Goal: Transaction & Acquisition: Subscribe to service/newsletter

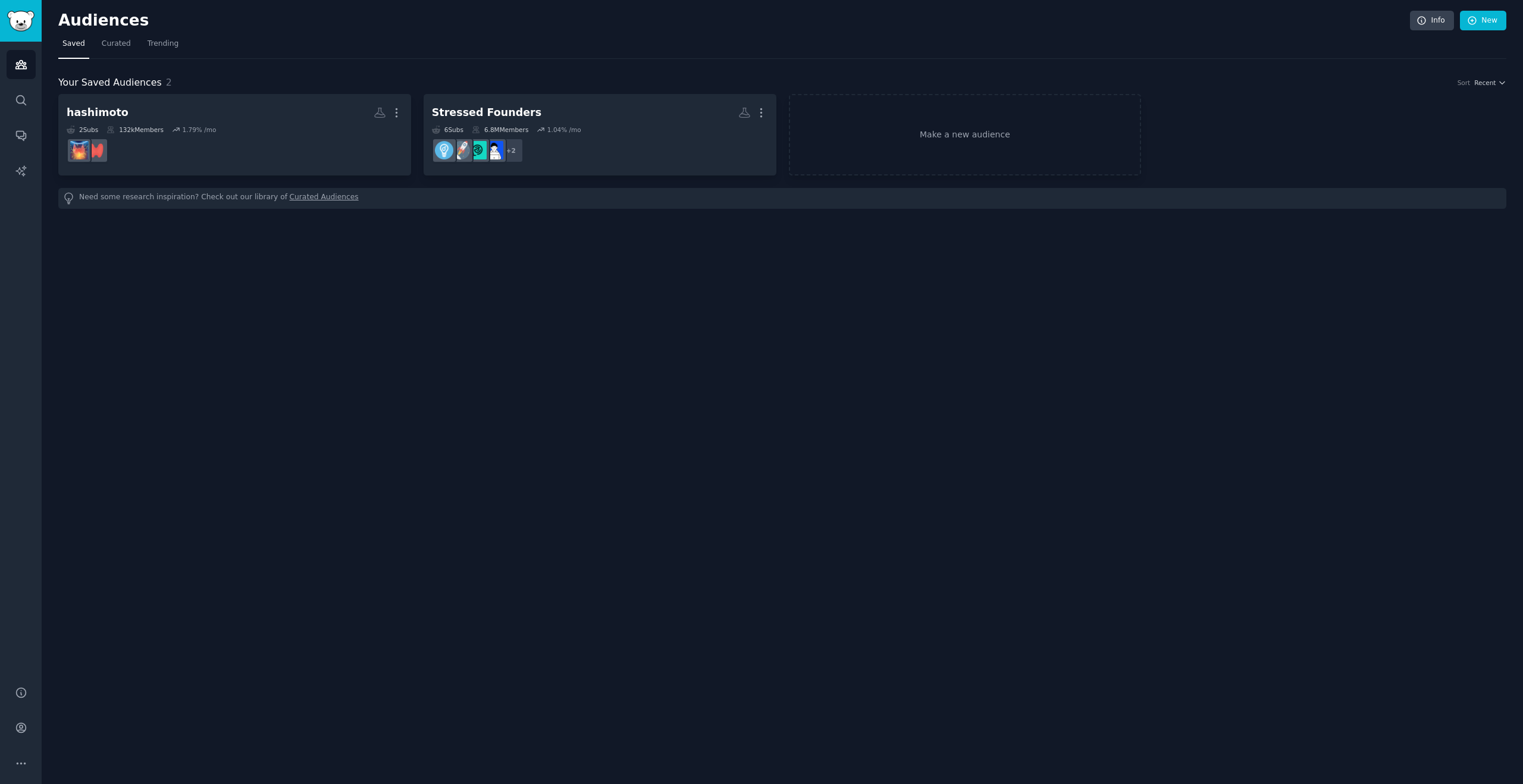
click at [263, 310] on div "Audiences Info New Saved Curated Trending Your Saved Audiences 2 Sort Recent ha…" at bounding box center [782, 392] width 1481 height 784
click at [302, 266] on div "Audiences Info New Saved Curated Trending Your Saved Audiences 2 Sort Recent ha…" at bounding box center [782, 392] width 1481 height 784
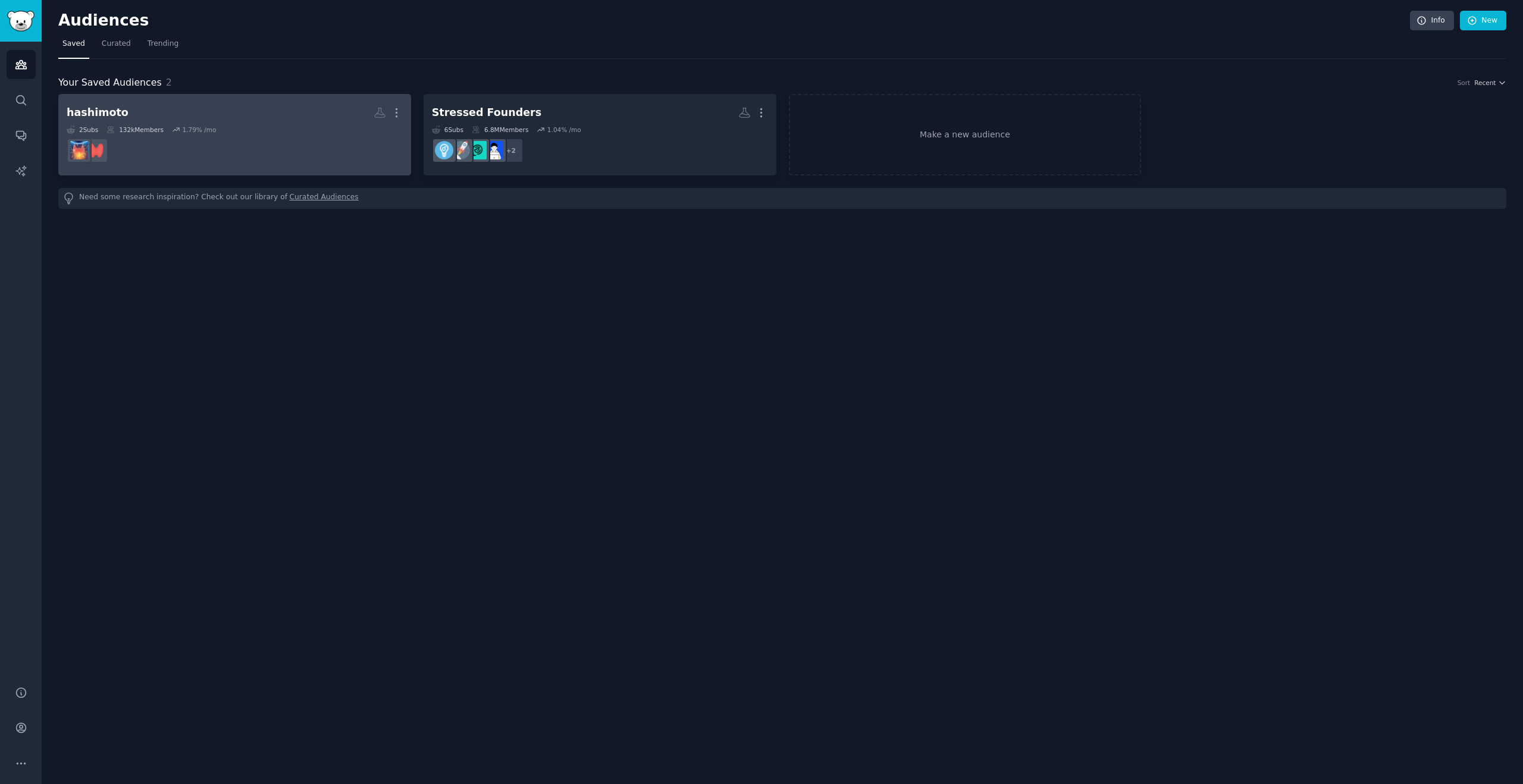
click at [273, 118] on h2 "hashimoto More" at bounding box center [234, 112] width 336 height 21
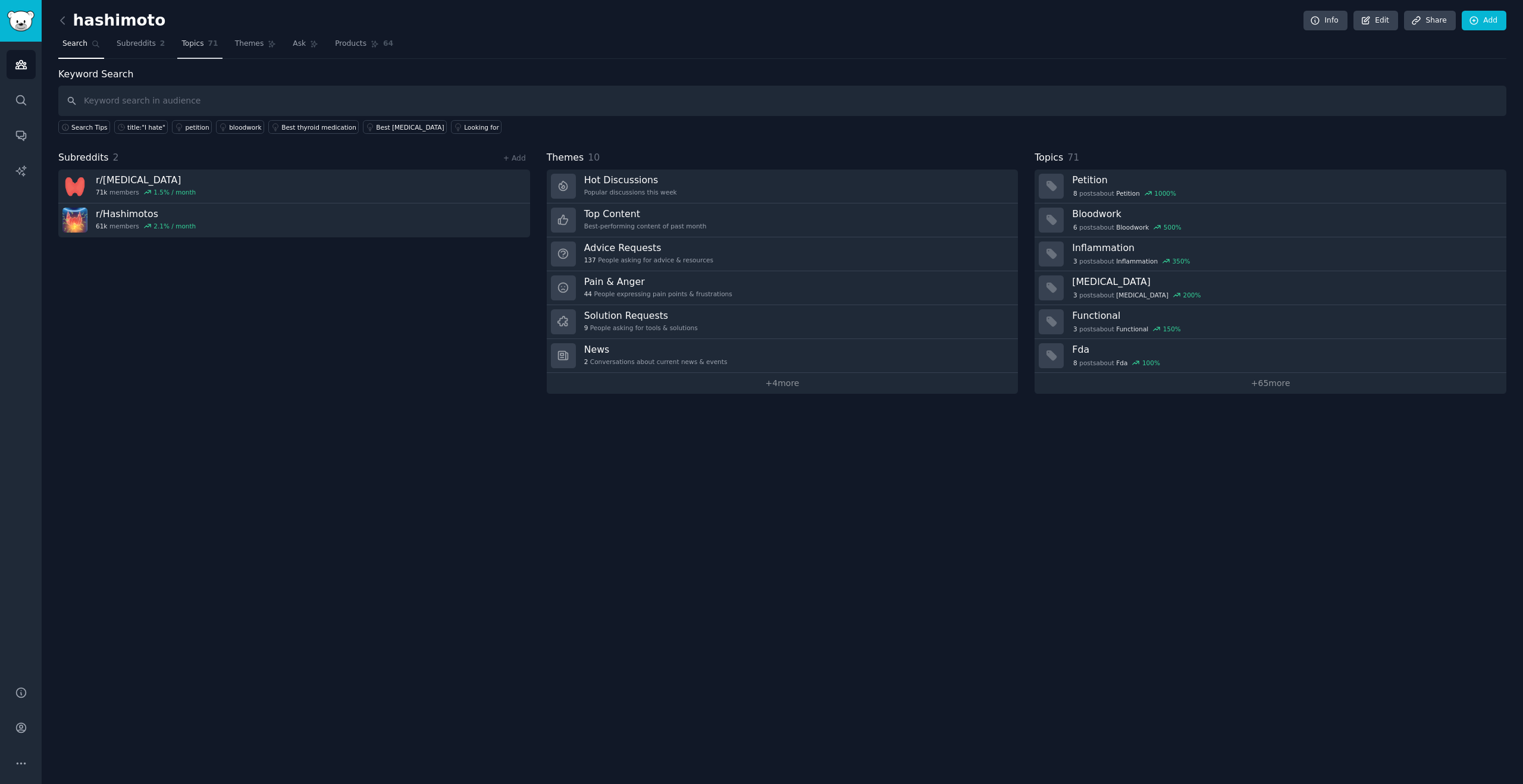
click at [197, 46] on span "Topics" at bounding box center [192, 44] width 22 height 11
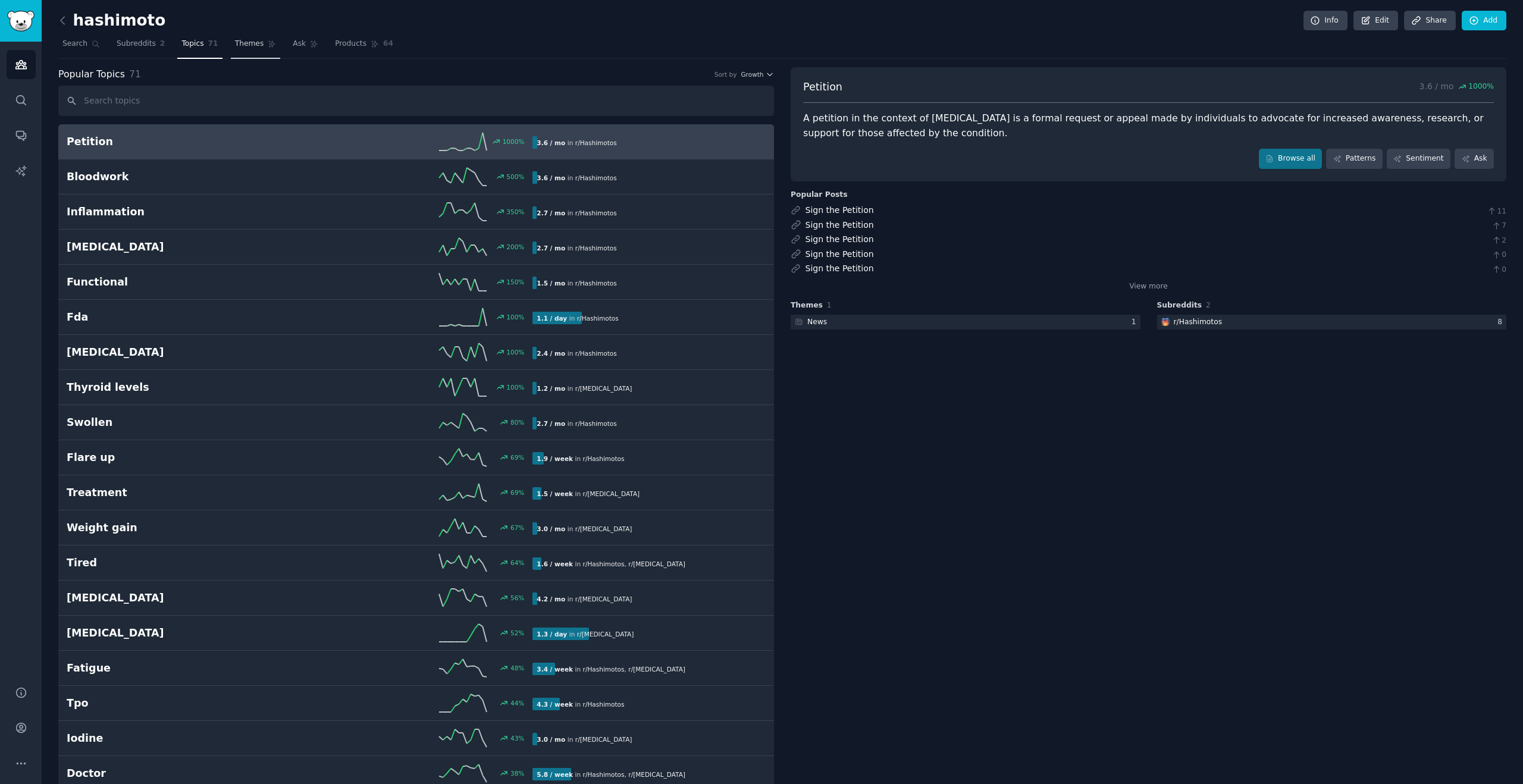
click at [246, 52] on link "Themes" at bounding box center [256, 47] width 50 height 24
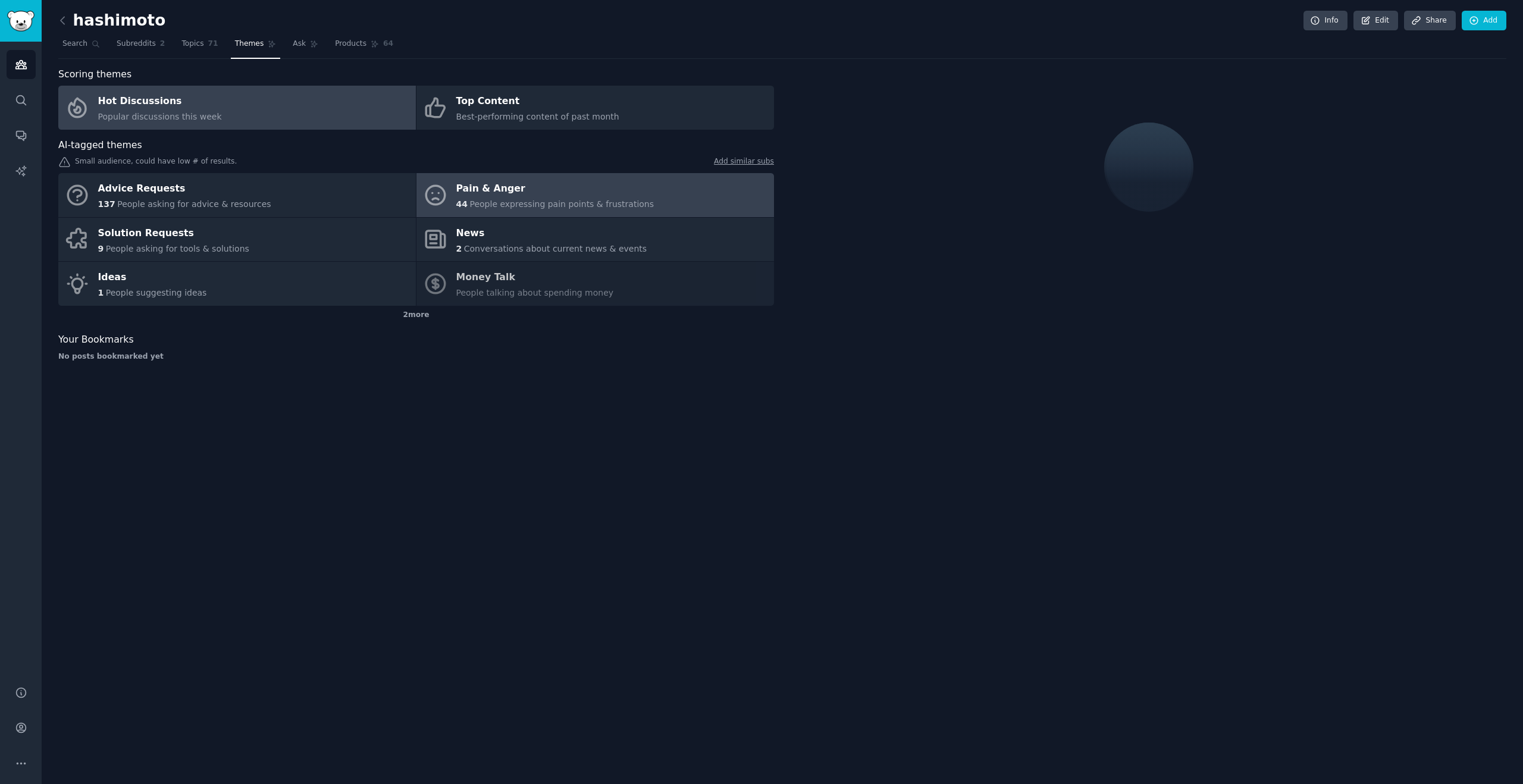
click at [545, 179] on link "Pain & Anger 44 People expressing pain points & frustrations" at bounding box center [595, 195] width 357 height 44
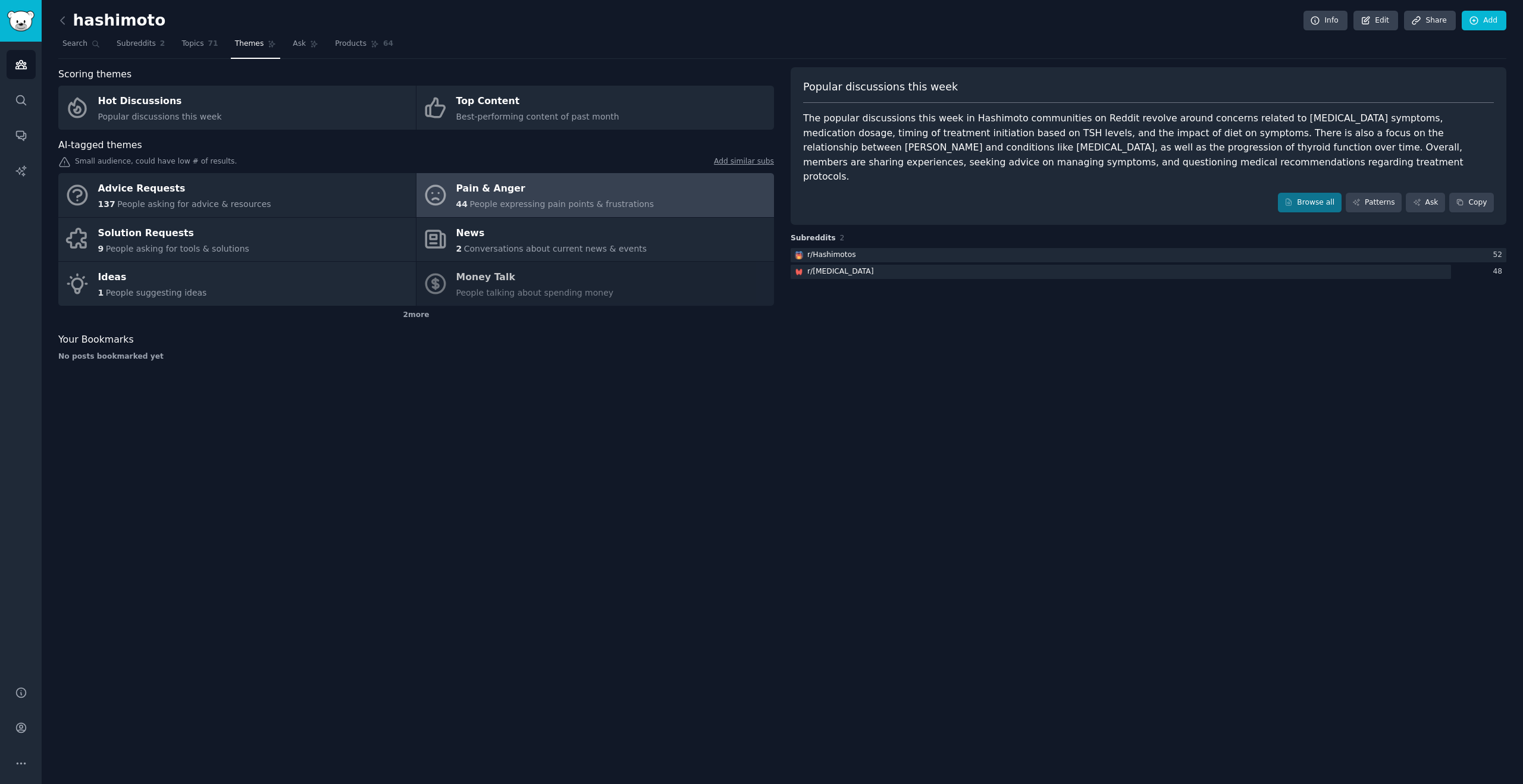
click at [1037, 124] on div "The popular discussions this week in Hashimoto communities on Reddit revolve ar…" at bounding box center [1148, 147] width 691 height 73
drag, startPoint x: 998, startPoint y: 120, endPoint x: 1061, endPoint y: 121, distance: 63.0
click at [1068, 121] on div "The popular discussions this week in Hashimoto communities on Reddit revolve ar…" at bounding box center [1148, 147] width 691 height 73
drag, startPoint x: 919, startPoint y: 122, endPoint x: 948, endPoint y: 120, distance: 29.1
click at [948, 120] on div "The popular discussions this week in Hashimoto communities on Reddit revolve ar…" at bounding box center [1148, 147] width 691 height 73
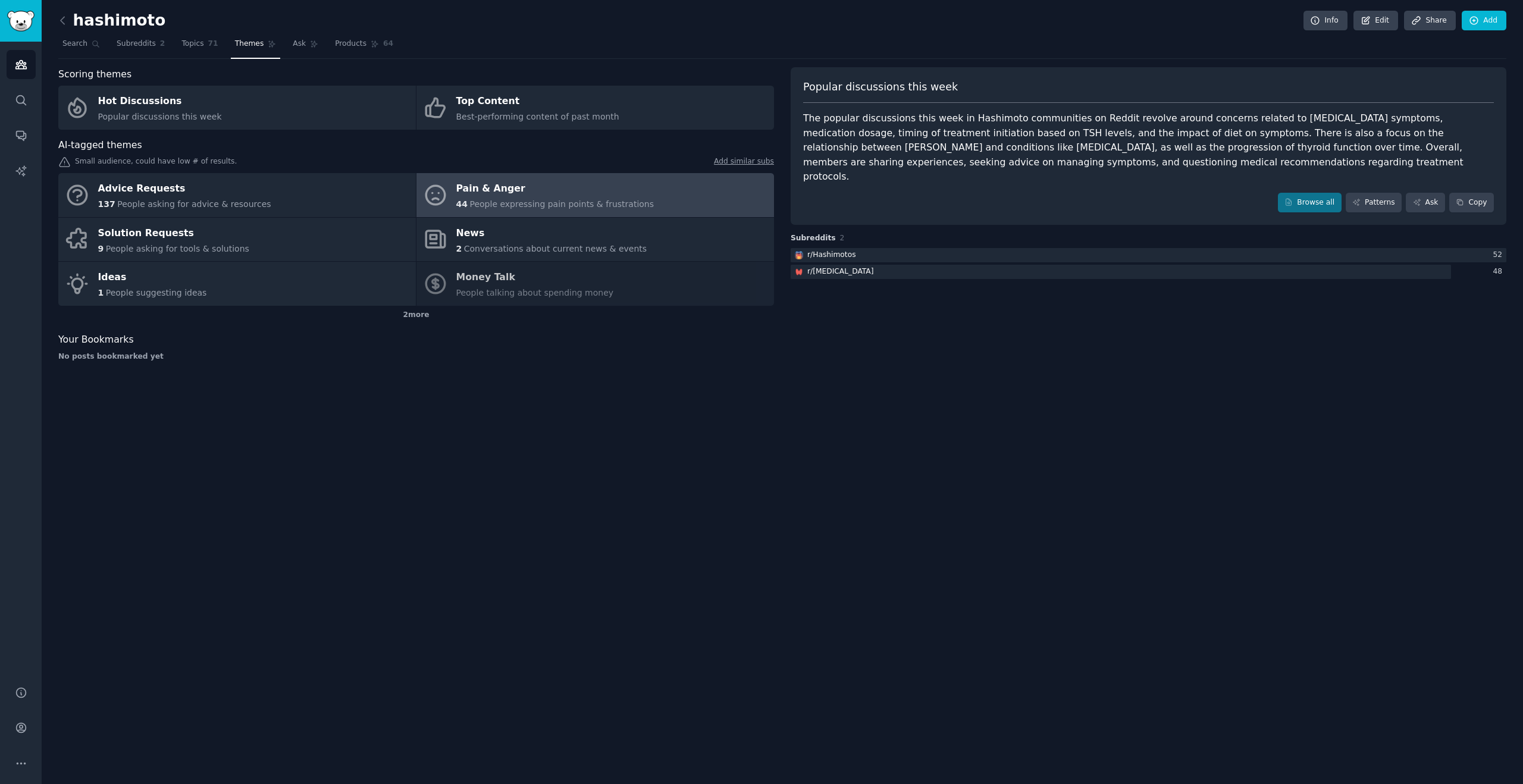
click at [1010, 170] on div "Popular discussions this week The popular discussions this week in Hashimoto co…" at bounding box center [1148, 146] width 716 height 158
click at [1304, 193] on link "Browse all" at bounding box center [1309, 203] width 64 height 20
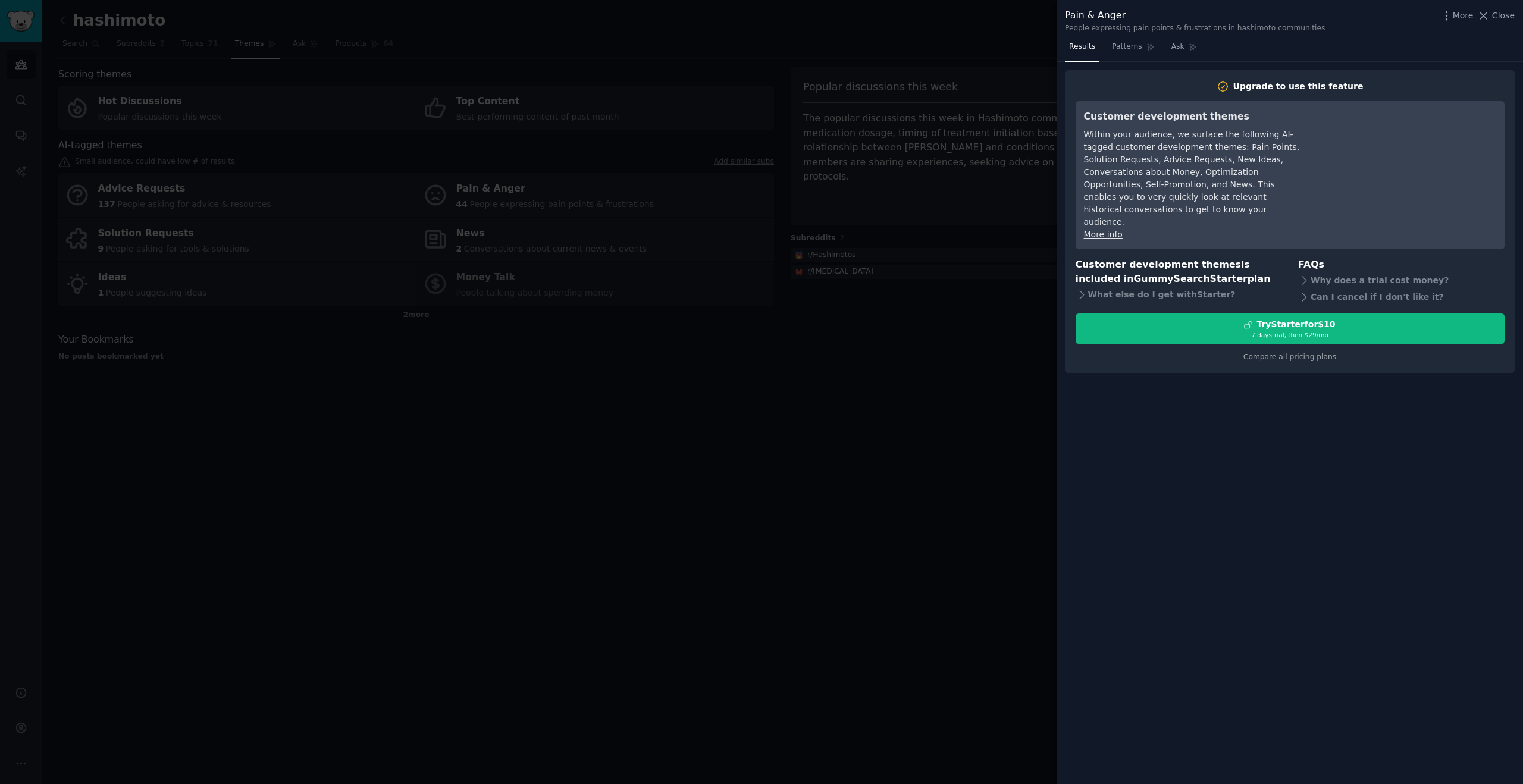
click at [960, 308] on div at bounding box center [761, 392] width 1523 height 784
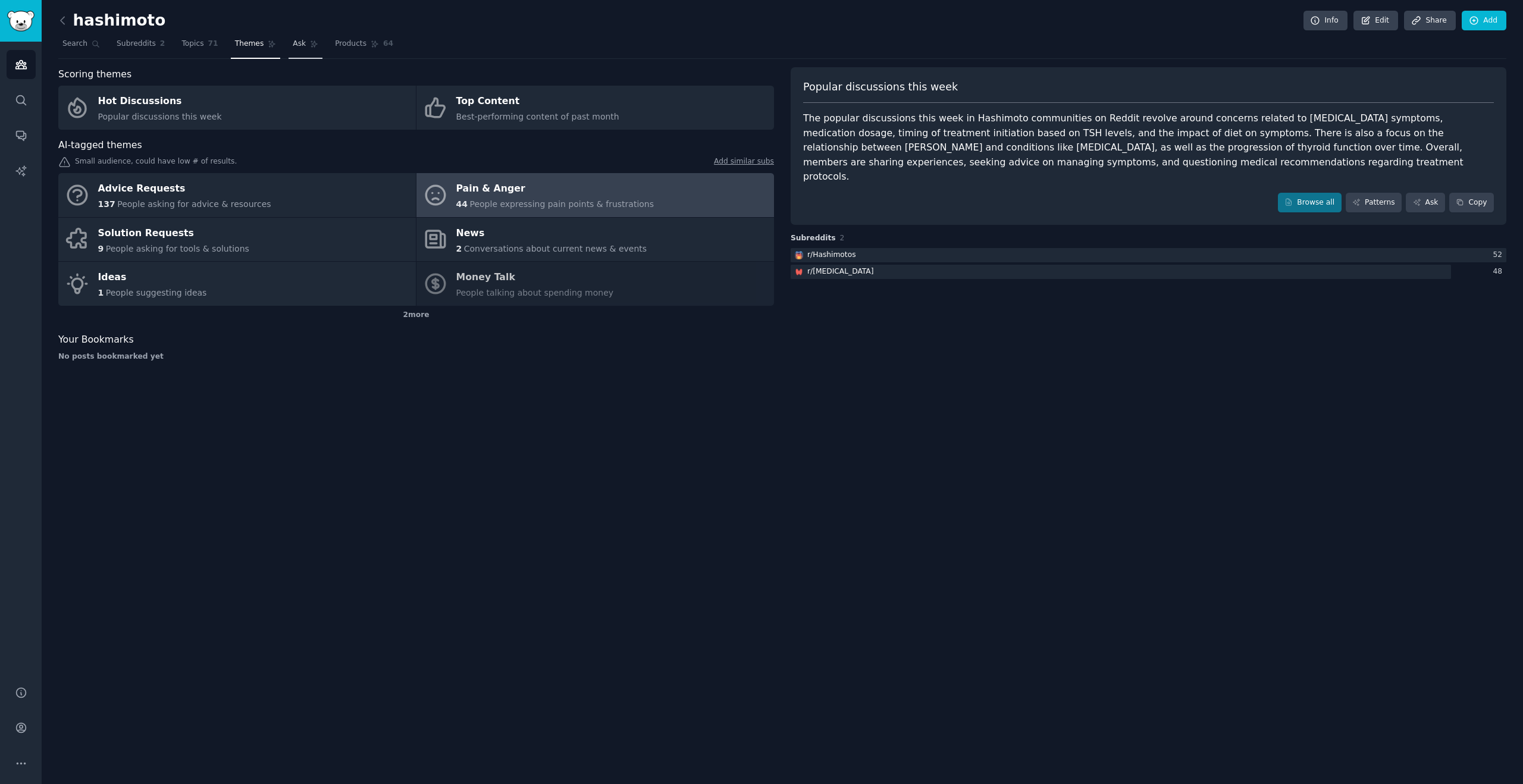
click at [293, 48] on span "Ask" at bounding box center [299, 44] width 13 height 11
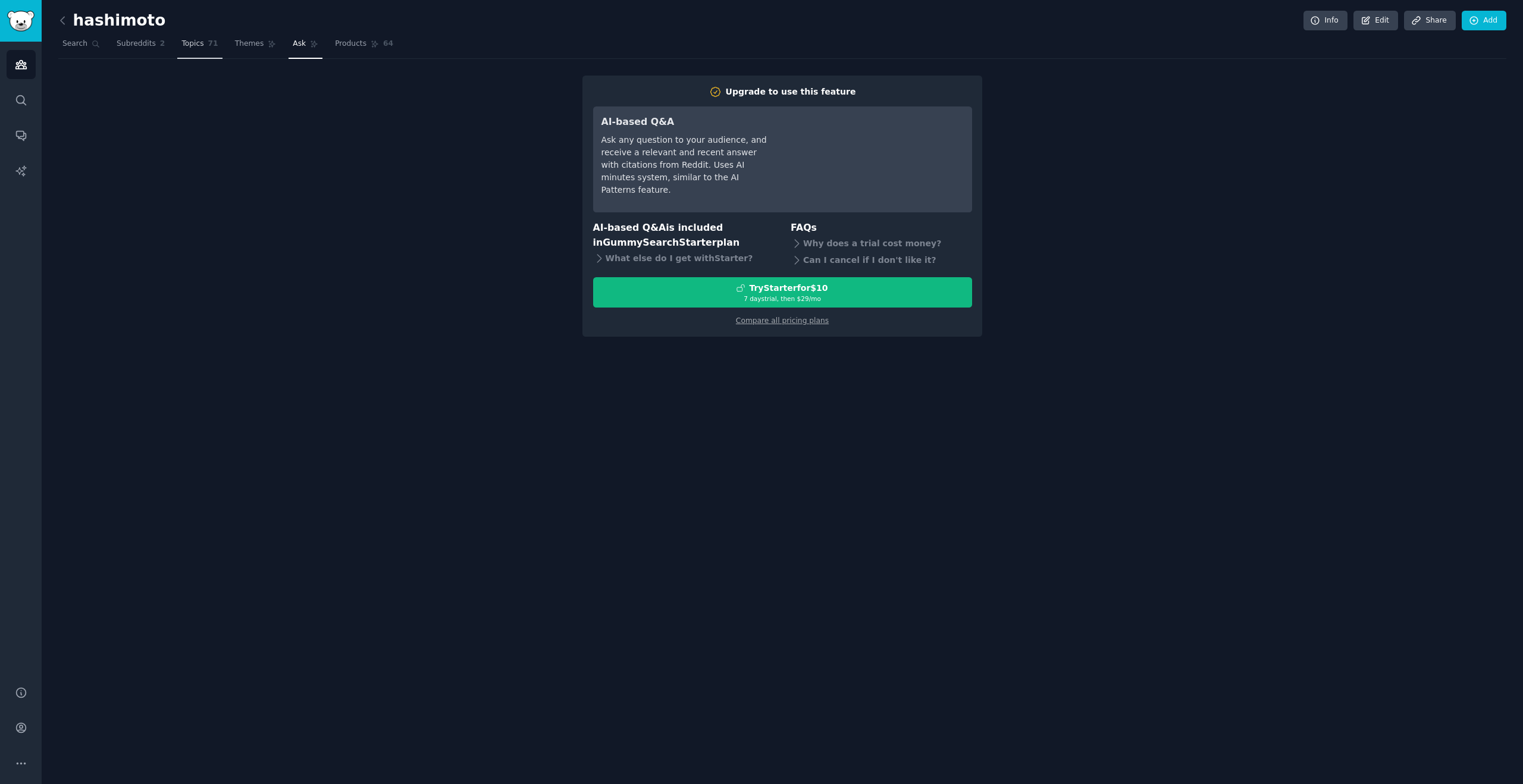
click at [200, 51] on link "Topics 71" at bounding box center [200, 47] width 45 height 24
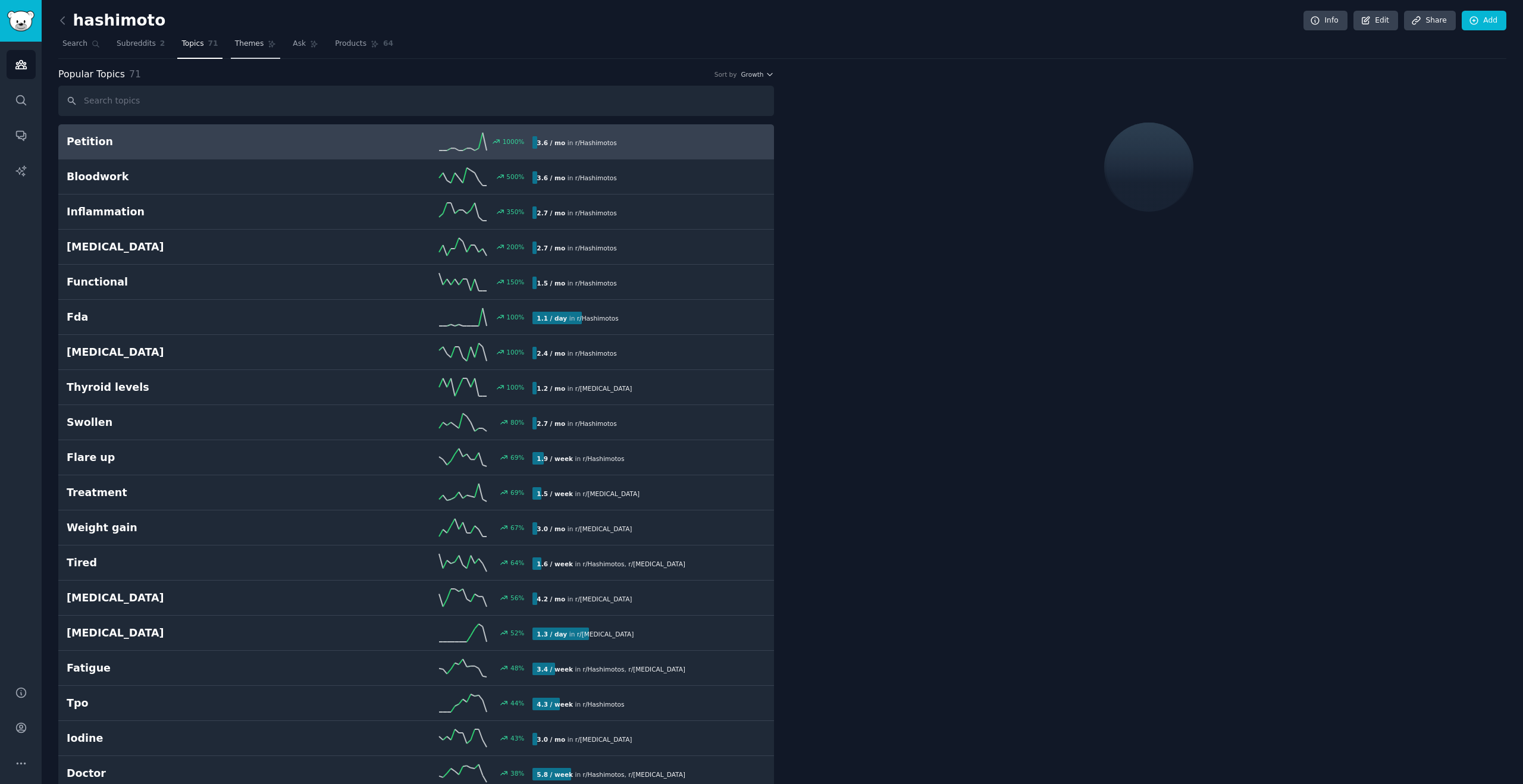
click at [272, 53] on link "Themes" at bounding box center [256, 47] width 50 height 24
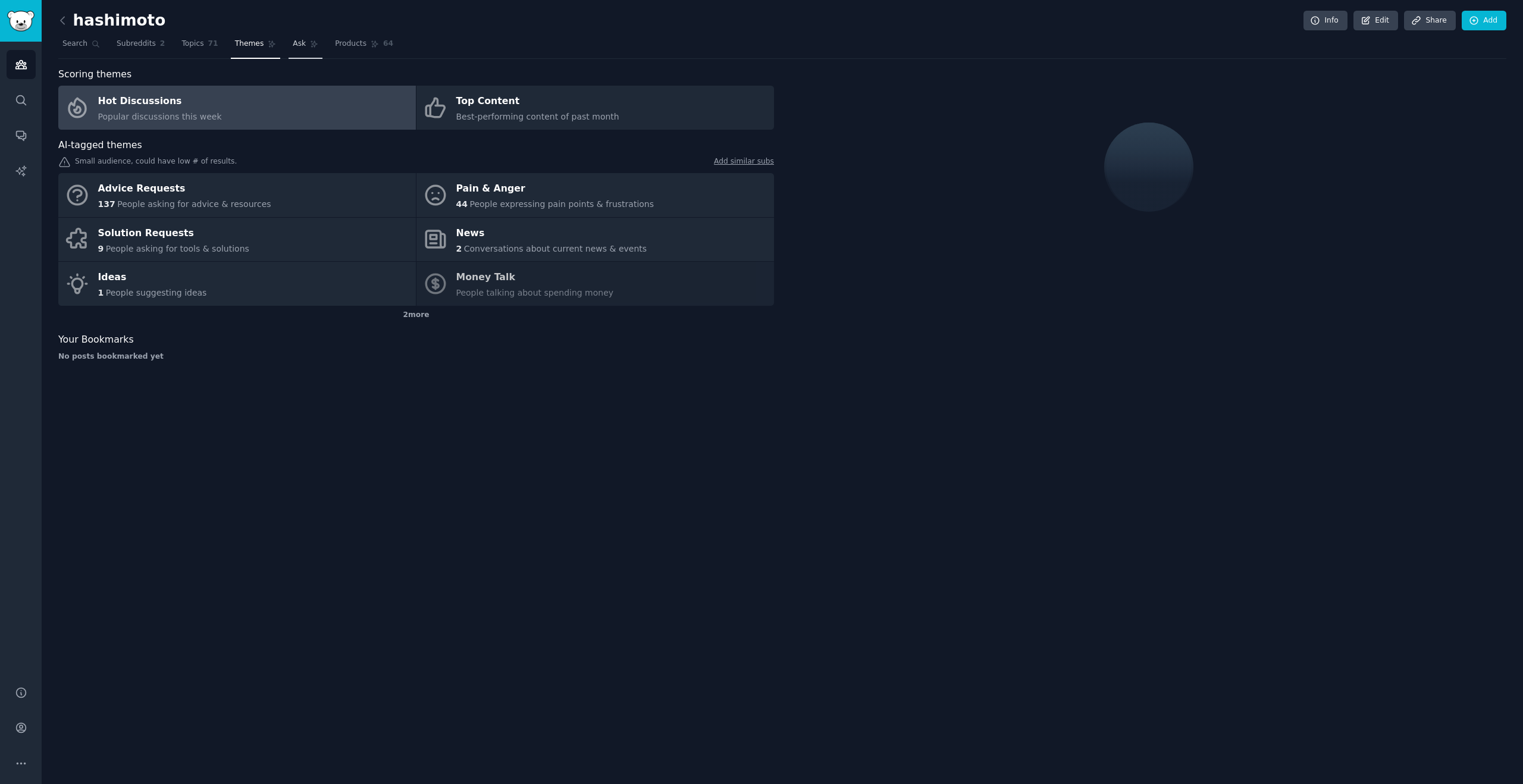
click at [302, 51] on link "Ask" at bounding box center [305, 47] width 34 height 24
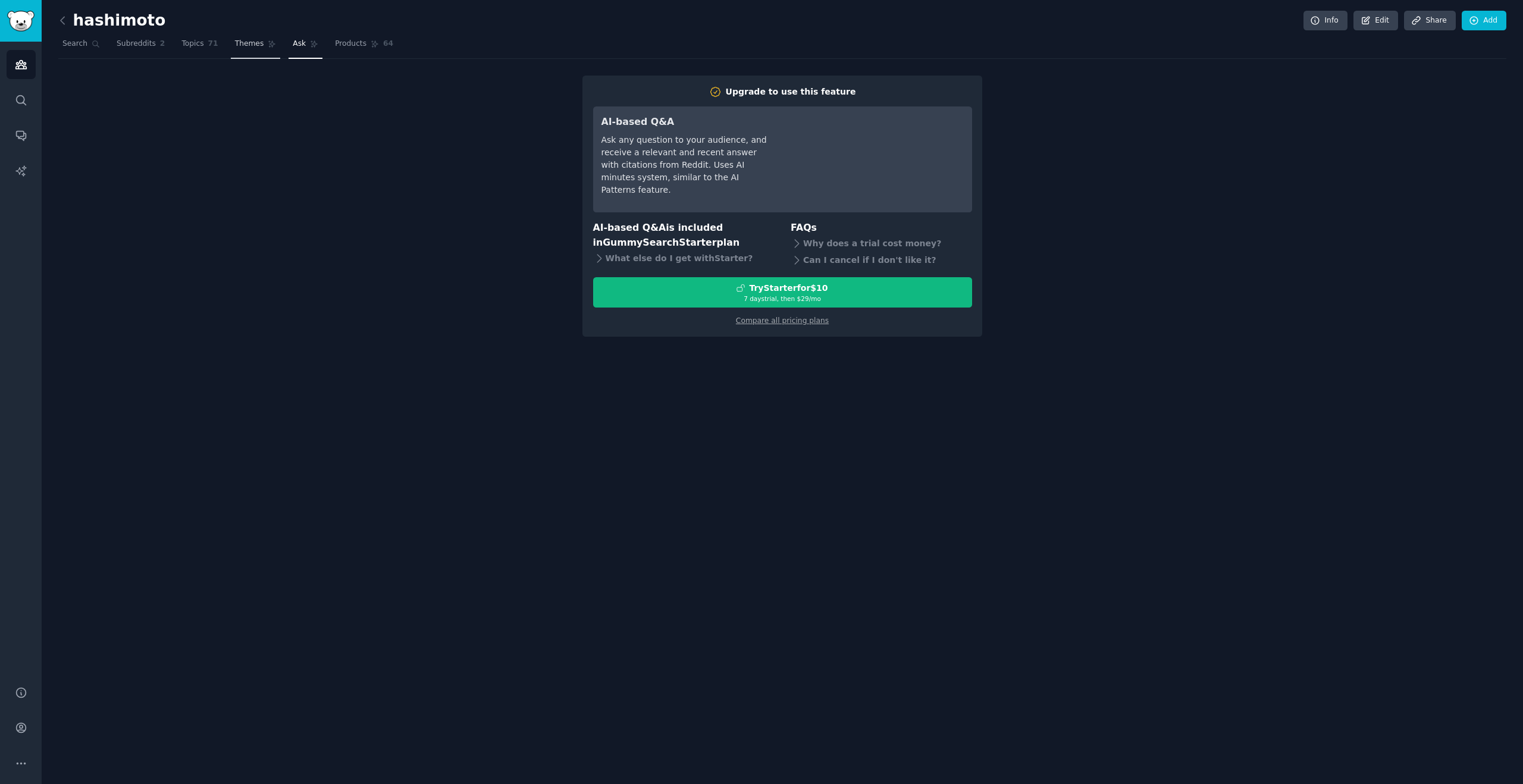
click at [262, 51] on link "Themes" at bounding box center [256, 47] width 50 height 24
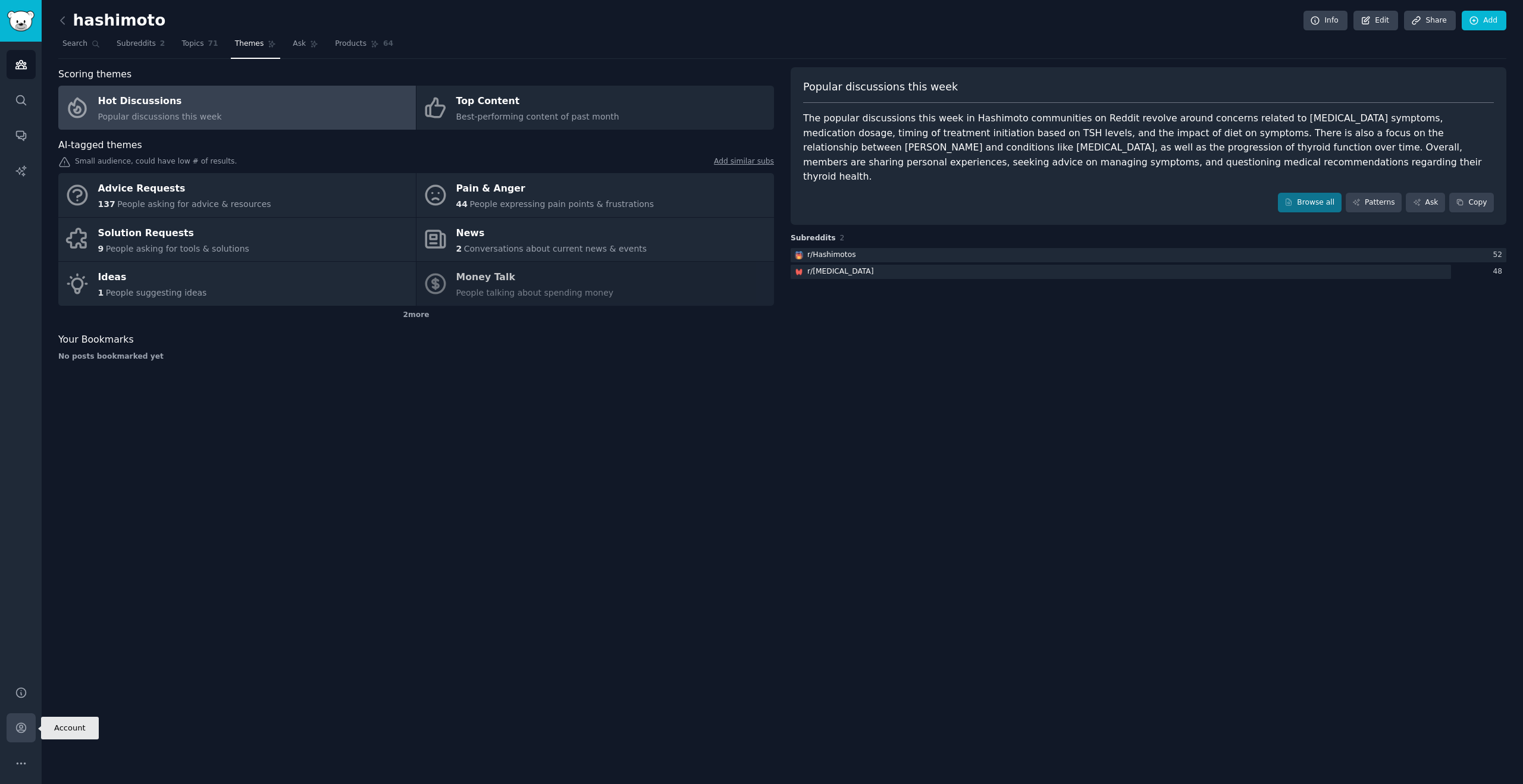
click at [22, 723] on icon "Sidebar" at bounding box center [21, 728] width 9 height 9
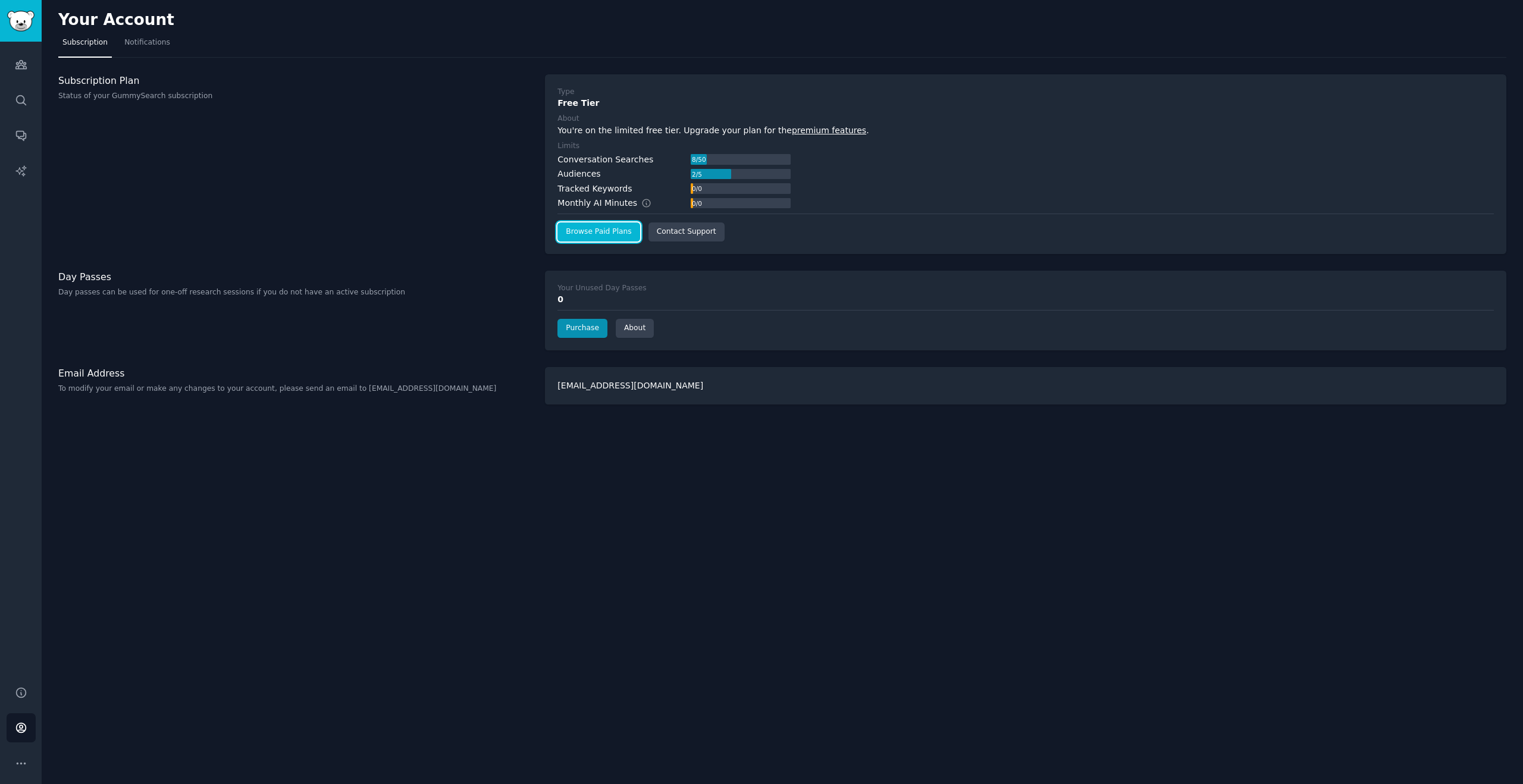
click at [583, 236] on link "Browse Paid Plans" at bounding box center [598, 232] width 82 height 19
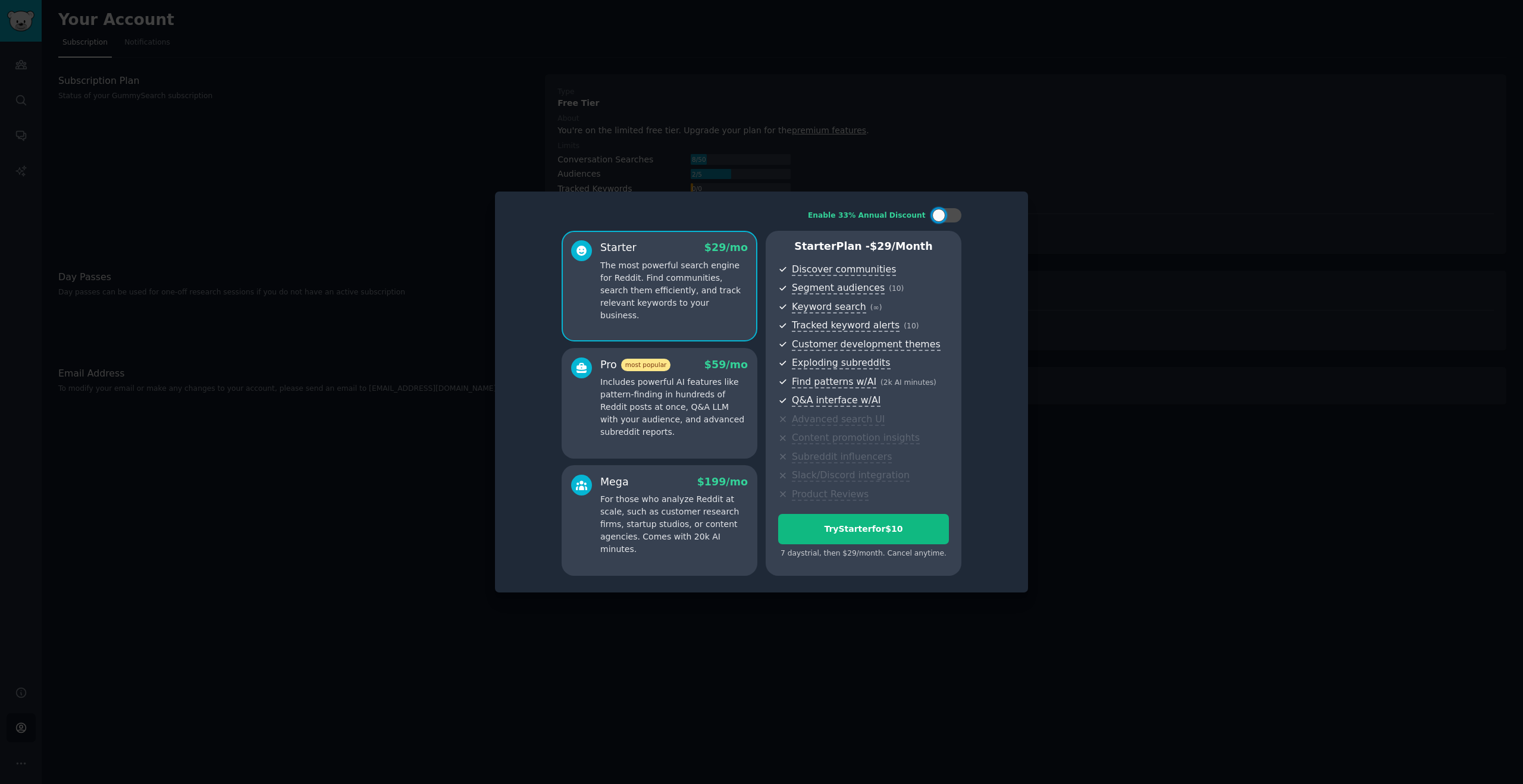
click at [673, 412] on p "Includes powerful AI features like pattern-finding in hundreds of Reddit posts …" at bounding box center [674, 407] width 147 height 62
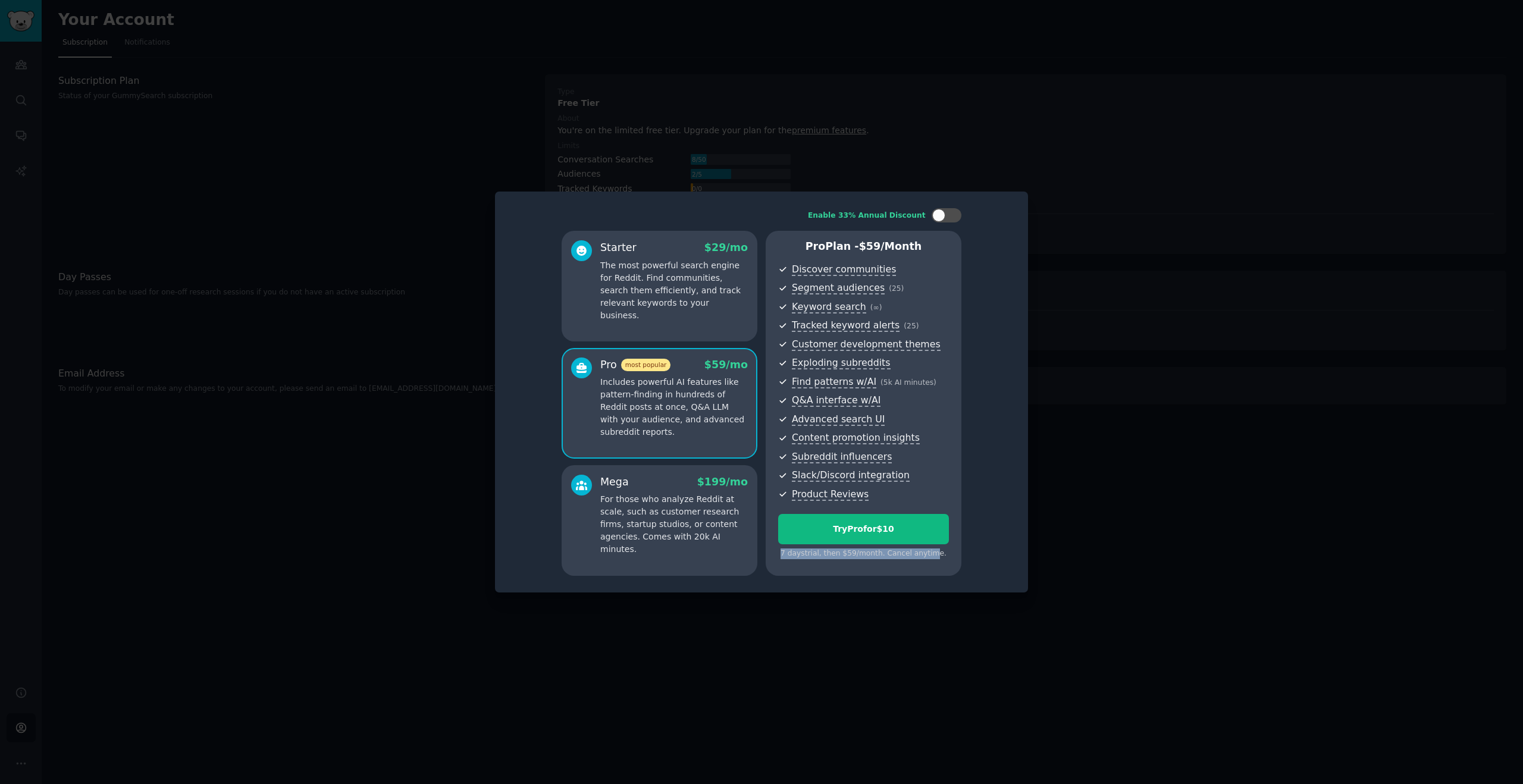
drag, startPoint x: 783, startPoint y: 555, endPoint x: 935, endPoint y: 557, distance: 152.0
click at [935, 557] on div "7 days trial, then $ 59 /month . Cancel anytime." at bounding box center [863, 554] width 171 height 11
click at [698, 309] on div "Starter $ 29 /mo The most powerful search engine for Reddit. Find communities, …" at bounding box center [659, 286] width 196 height 111
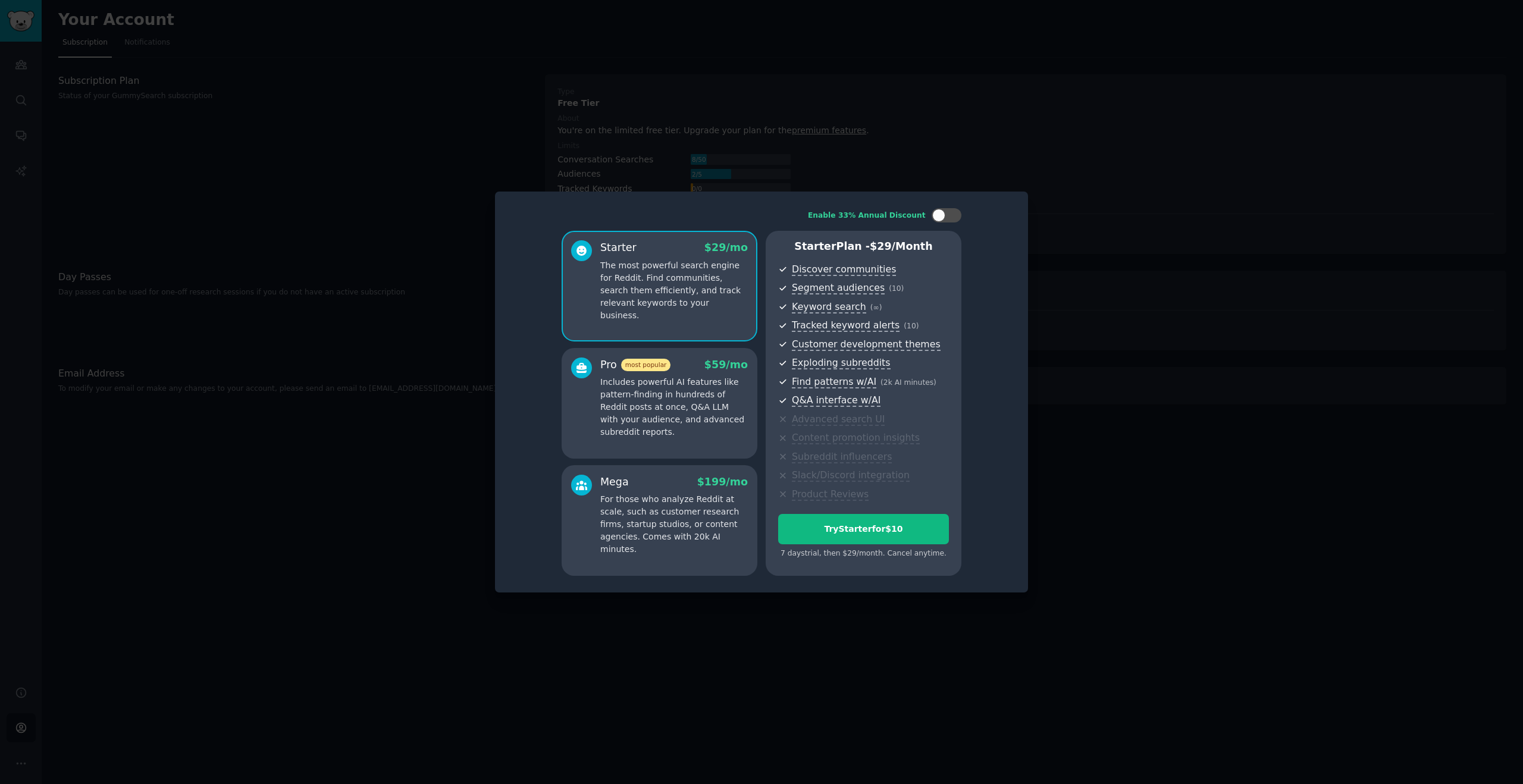
click at [710, 390] on p "Includes powerful AI features like pattern-finding in hundreds of Reddit posts …" at bounding box center [674, 407] width 147 height 62
click at [729, 524] on p "For those who analyze Reddit at scale, such as customer research firms, startup…" at bounding box center [674, 524] width 147 height 62
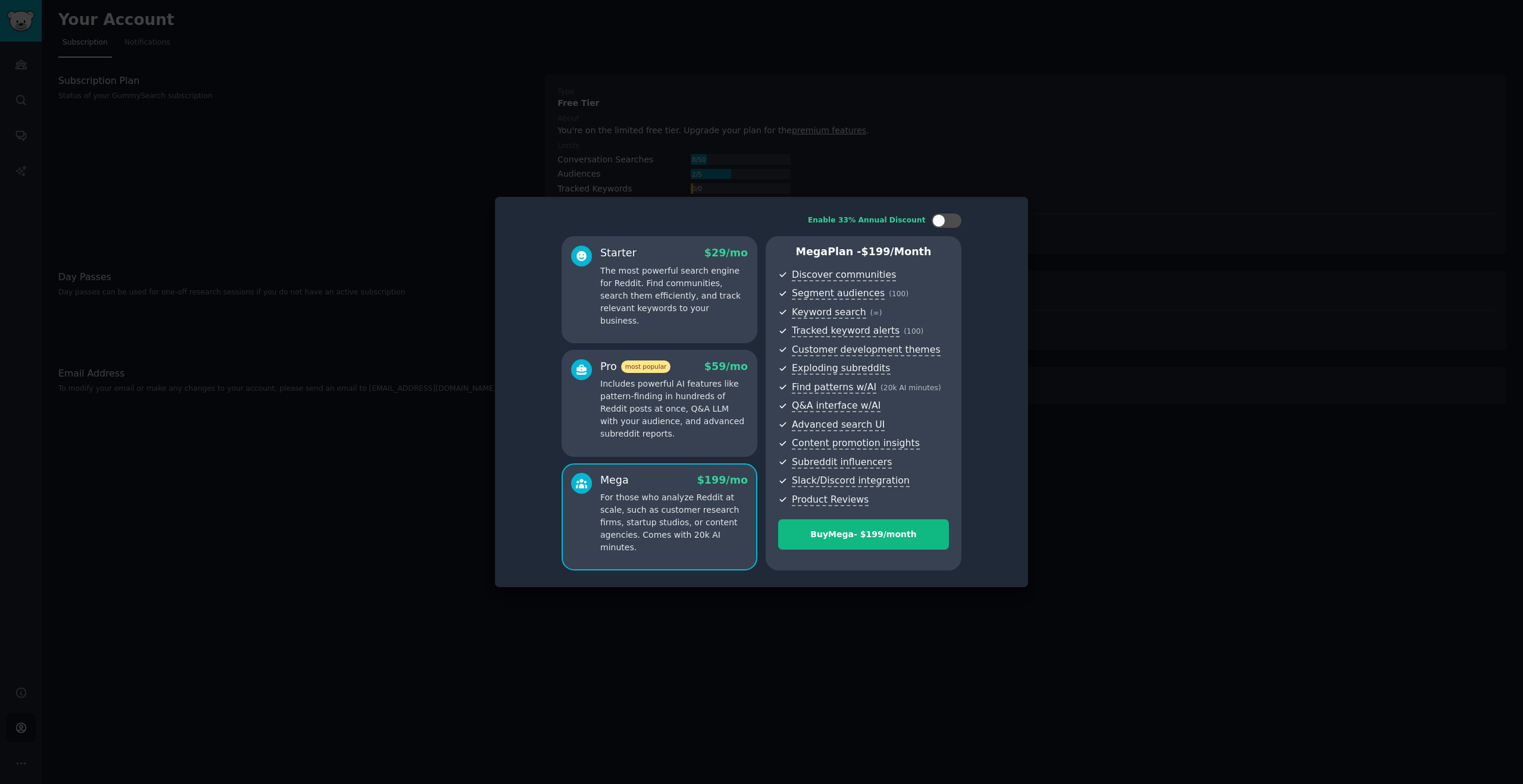
drag, startPoint x: 716, startPoint y: 436, endPoint x: 717, endPoint y: 454, distance: 18.0
click at [716, 436] on p "Includes powerful AI features like pattern-finding in hundreds of Reddit posts …" at bounding box center [674, 409] width 147 height 62
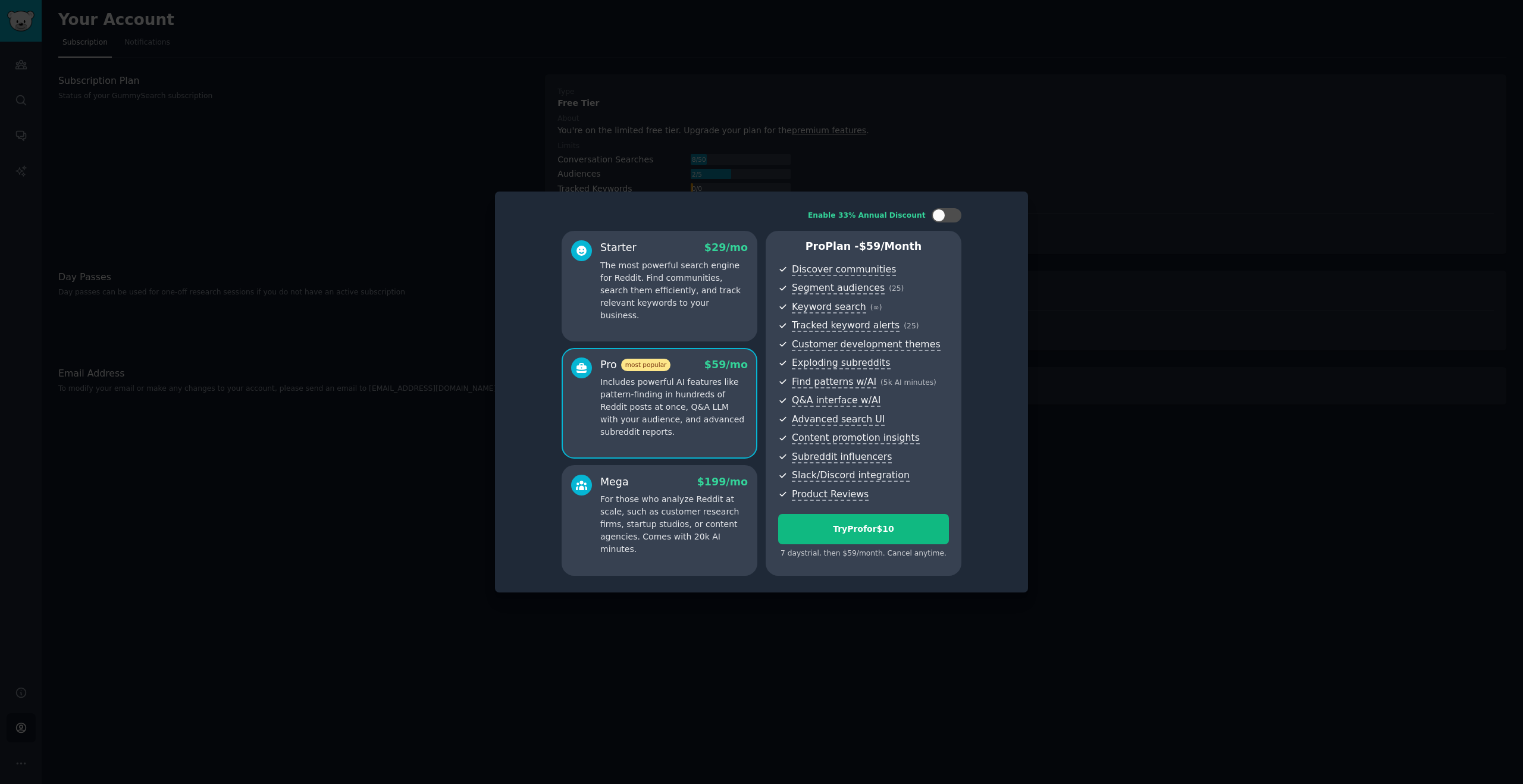
drag, startPoint x: 714, startPoint y: 511, endPoint x: 716, endPoint y: 419, distance: 92.0
click at [714, 505] on p "For those who analyze Reddit at scale, such as customer research firms, startup…" at bounding box center [674, 524] width 147 height 62
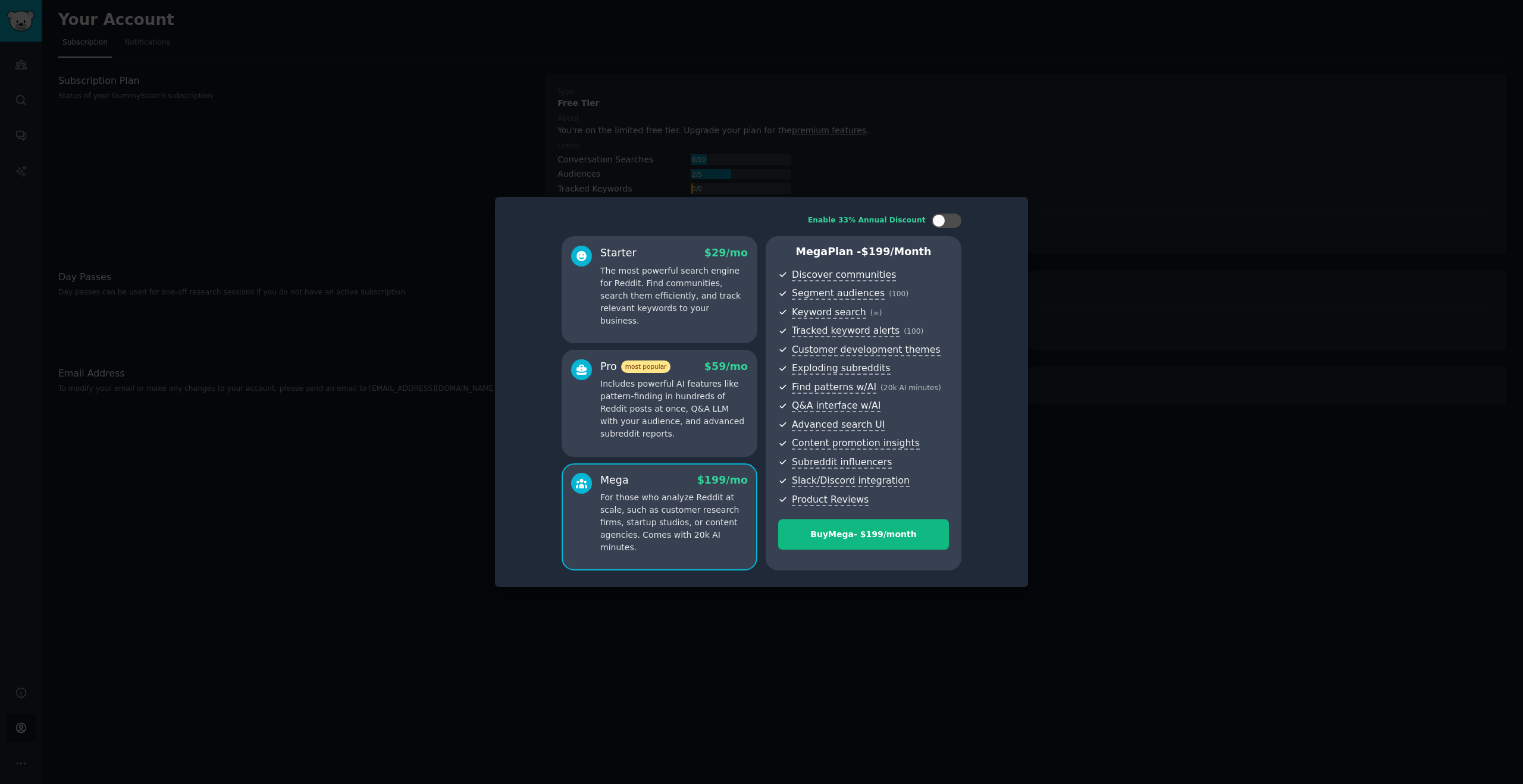
click at [719, 406] on p "Includes powerful AI features like pattern-finding in hundreds of Reddit posts …" at bounding box center [674, 409] width 147 height 62
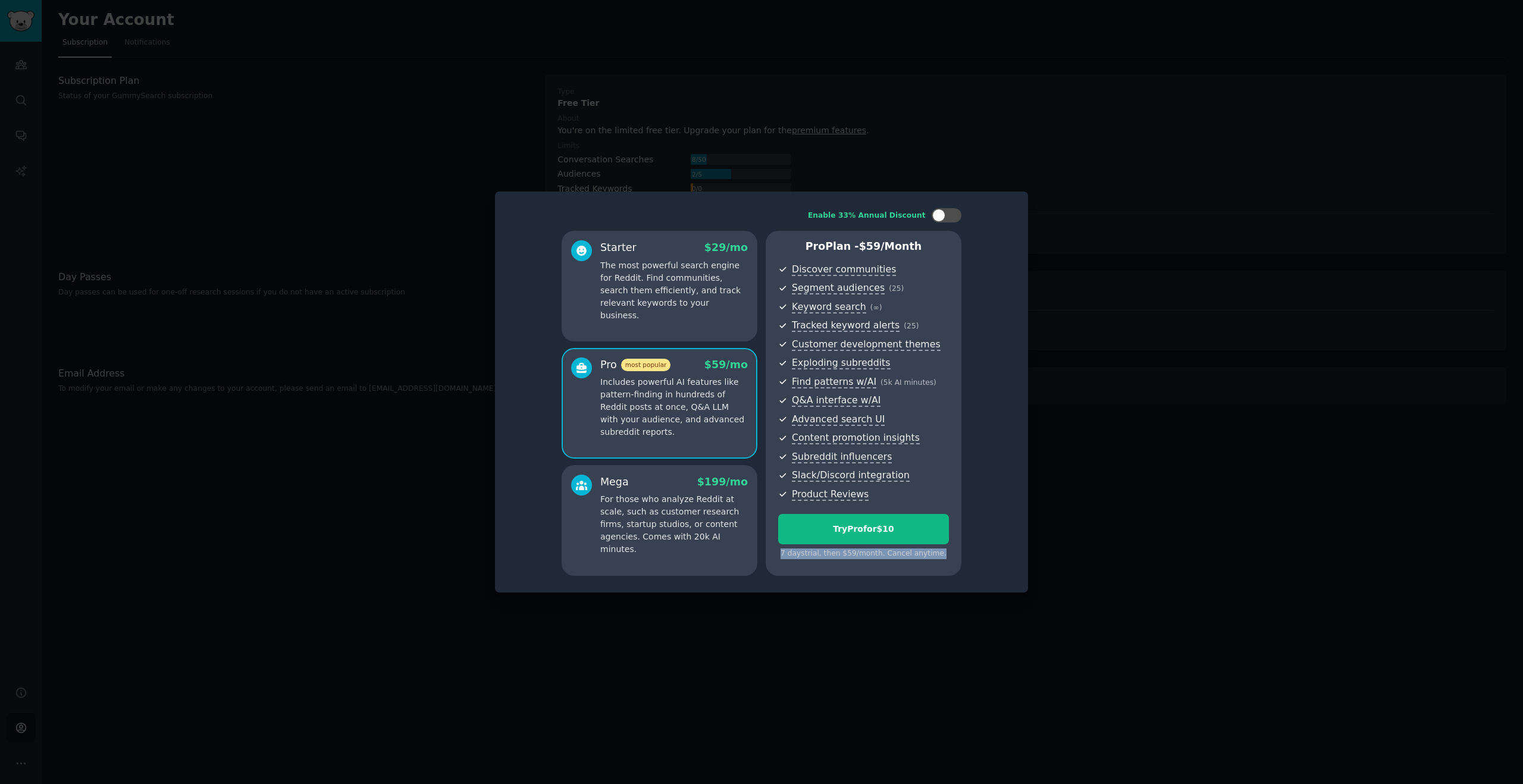
drag, startPoint x: 783, startPoint y: 556, endPoint x: 938, endPoint y: 561, distance: 155.1
click at [938, 561] on div "Pro Plan - $ 59 /month Discover communities Segment audiences ( 25 ) Keyword se…" at bounding box center [863, 403] width 196 height 345
click at [1100, 465] on div at bounding box center [761, 392] width 1523 height 784
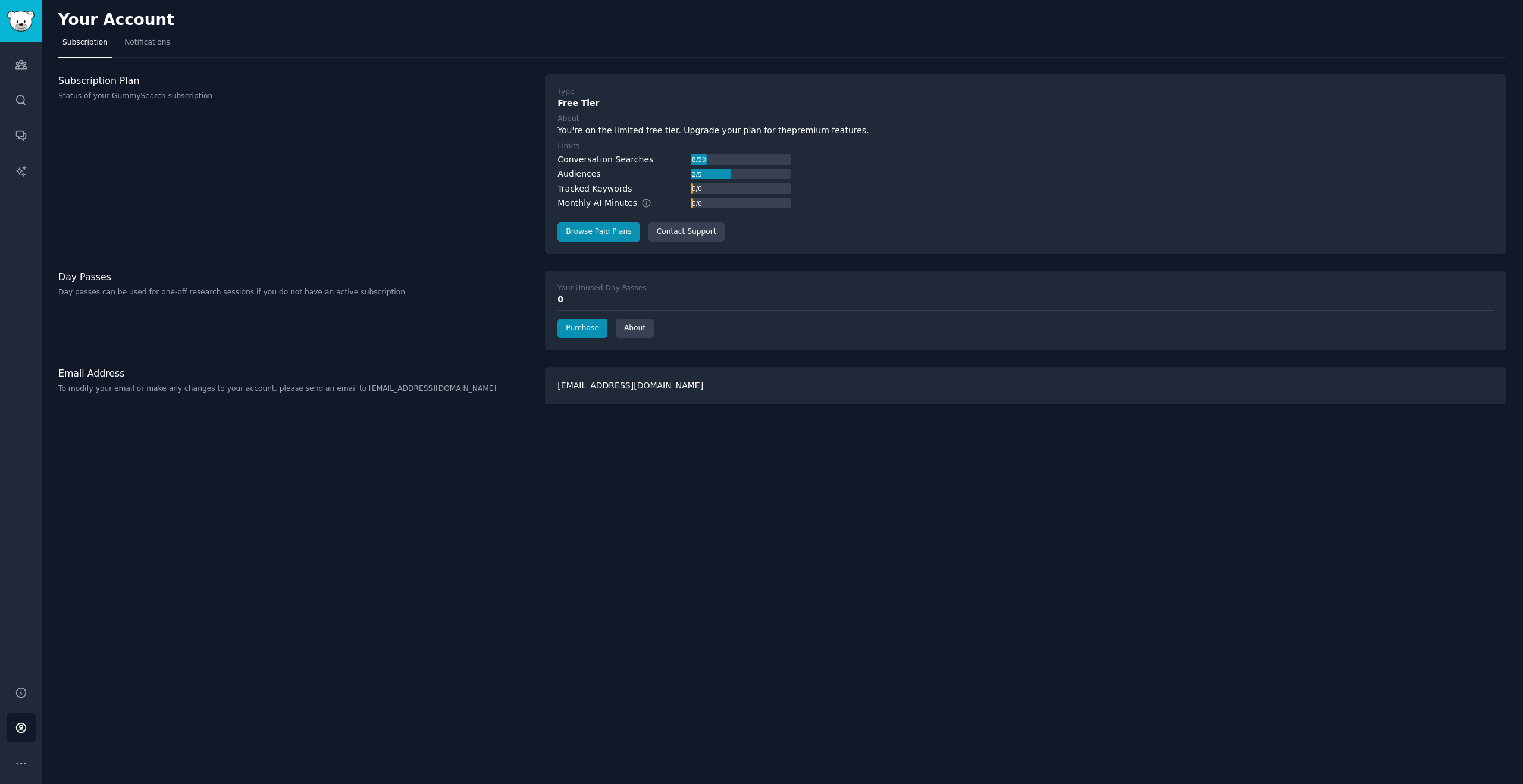
drag, startPoint x: 578, startPoint y: 385, endPoint x: 501, endPoint y: 371, distance: 78.3
click at [566, 384] on div "[EMAIL_ADDRESS][DOMAIN_NAME]" at bounding box center [1025, 385] width 961 height 37
click at [23, 731] on icon "Sidebar" at bounding box center [21, 728] width 9 height 9
click at [163, 49] on link "Notifications" at bounding box center [147, 45] width 54 height 24
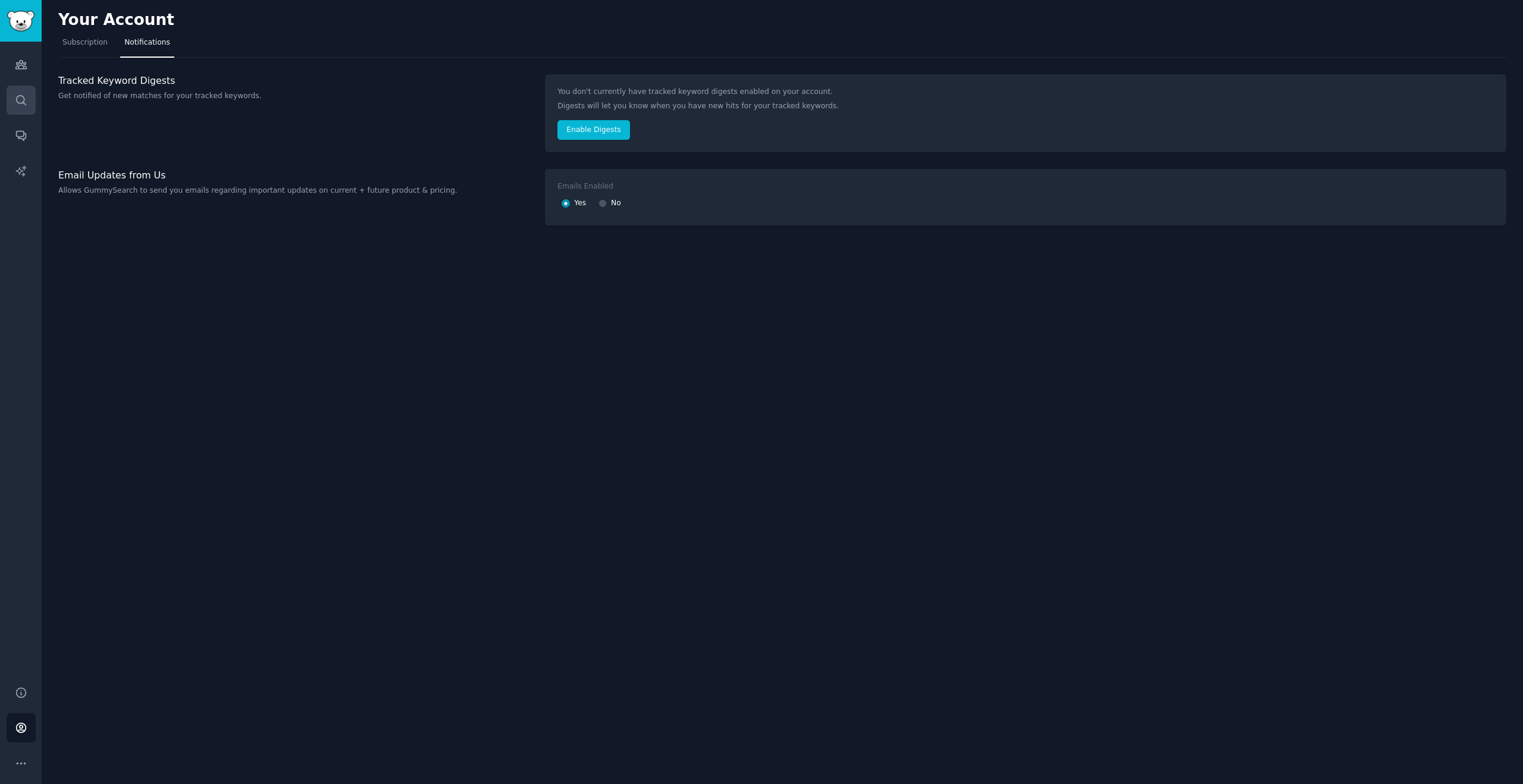
drag, startPoint x: 81, startPoint y: 47, endPoint x: 30, endPoint y: 106, distance: 78.0
click at [81, 47] on span "Subscription" at bounding box center [85, 43] width 45 height 11
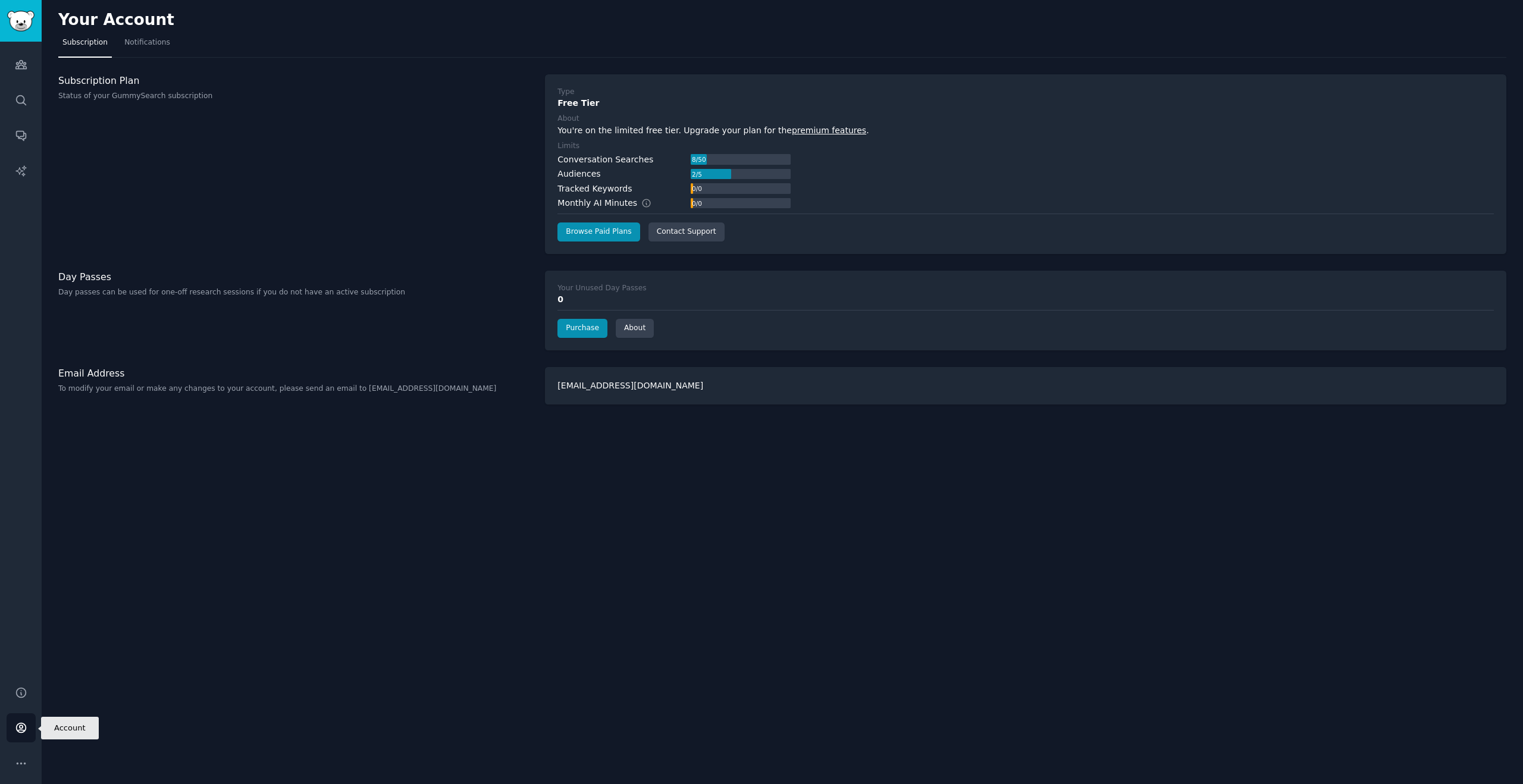
click at [19, 736] on link "Account" at bounding box center [21, 727] width 29 height 29
click at [599, 237] on link "Browse Paid Plans" at bounding box center [598, 232] width 82 height 19
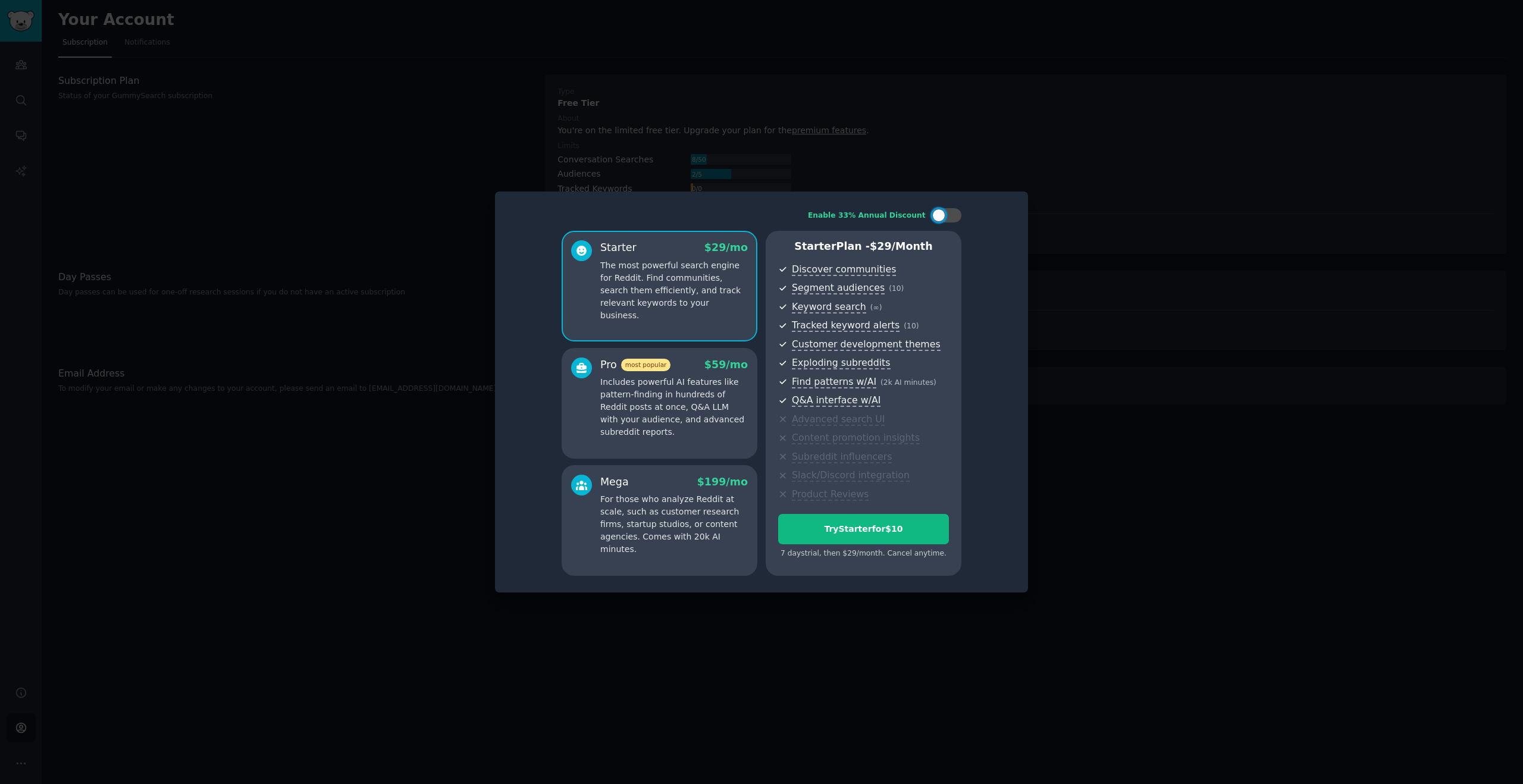
click at [653, 386] on p "Includes powerful AI features like pattern-finding in hundreds of Reddit posts …" at bounding box center [674, 407] width 147 height 62
click at [700, 340] on div "Starter $ 29 /mo The most powerful search engine for Reddit. Find communities, …" at bounding box center [659, 286] width 196 height 111
click at [691, 427] on p "Includes powerful AI features like pattern-finding in hundreds of Reddit posts …" at bounding box center [674, 407] width 147 height 62
click at [1112, 347] on div at bounding box center [761, 392] width 1523 height 784
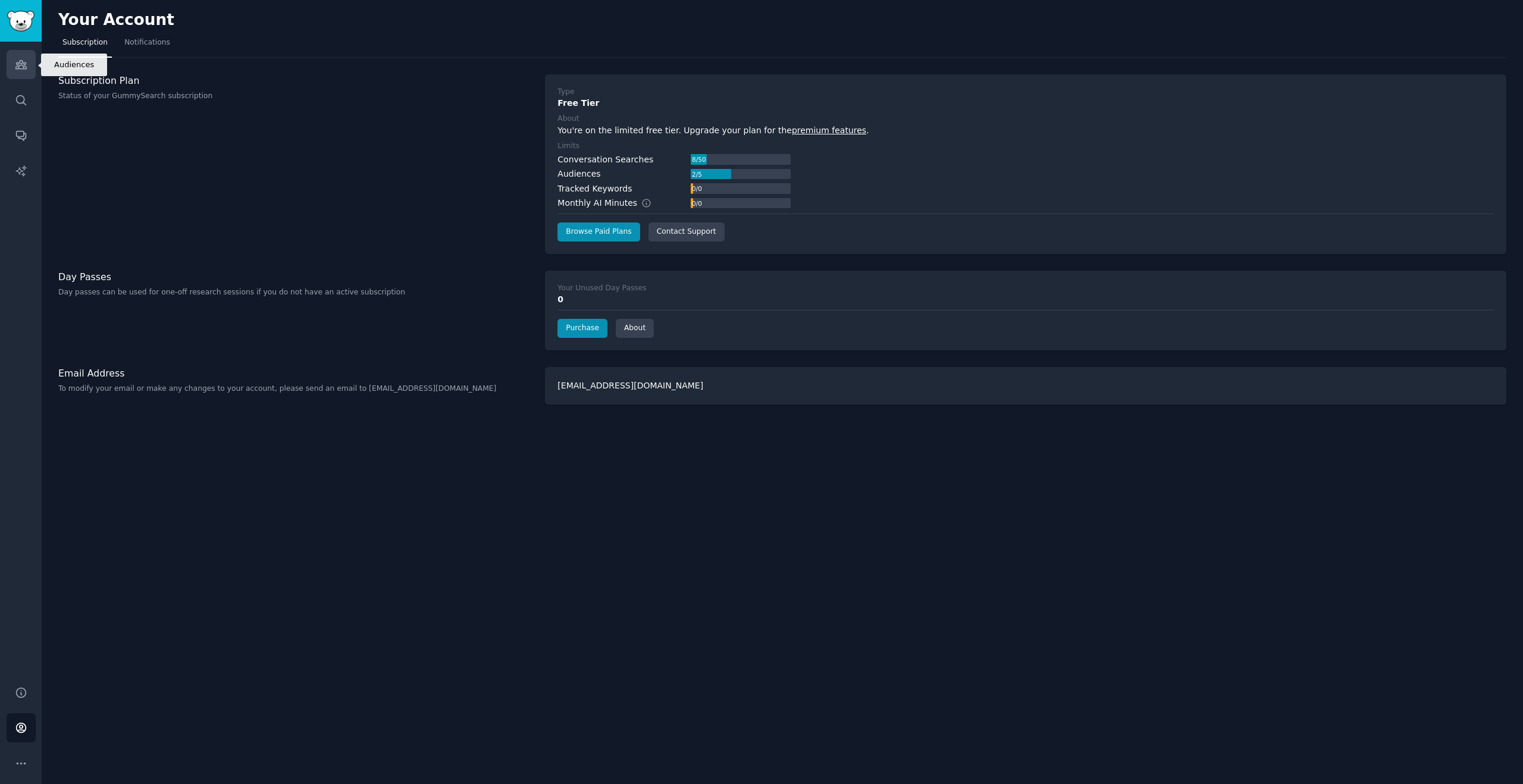
click at [15, 62] on icon "Sidebar" at bounding box center [21, 64] width 12 height 12
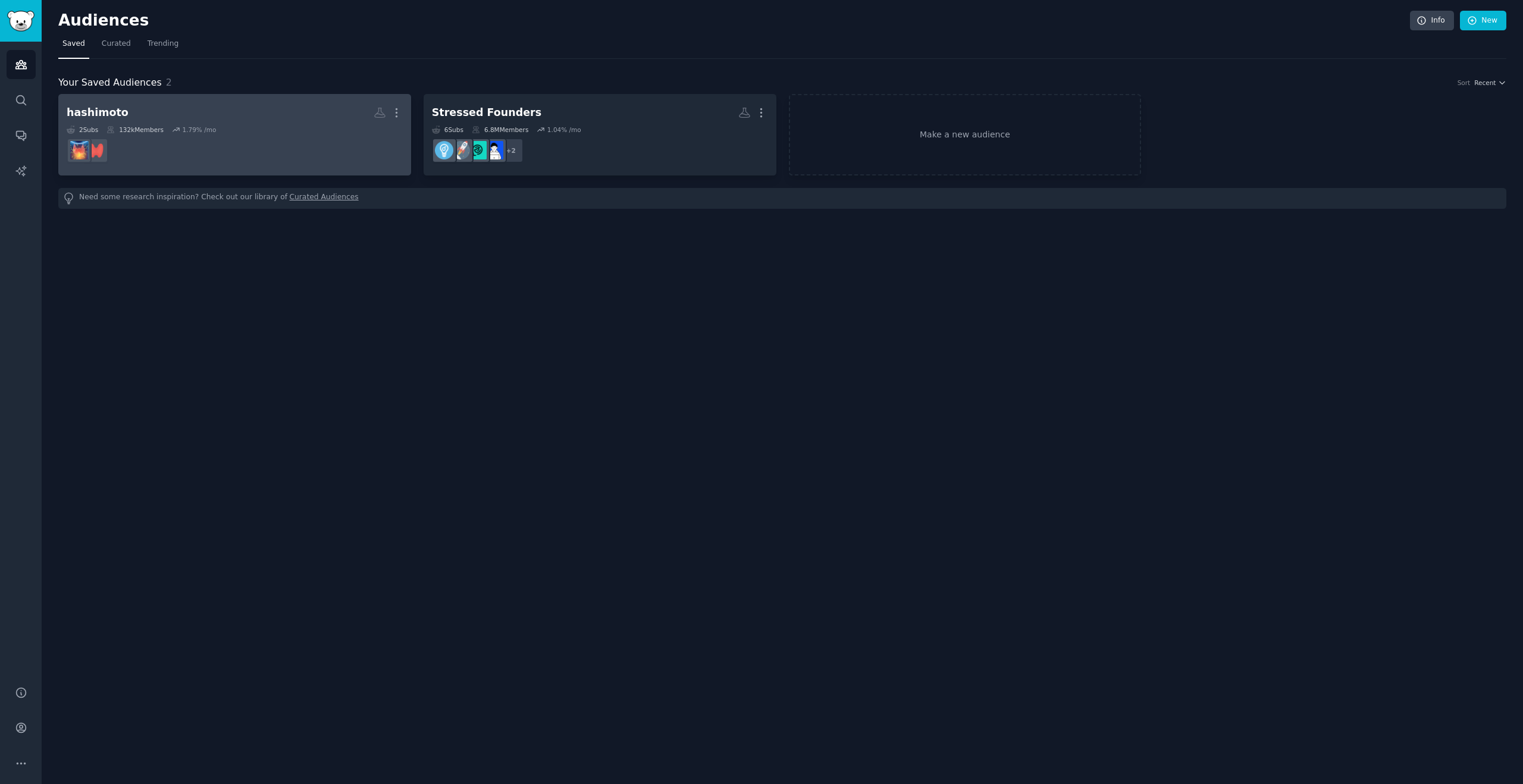
click at [140, 101] on link "hashimoto More 2 Sub s 132k Members 1.79 % /mo" at bounding box center [234, 135] width 353 height 81
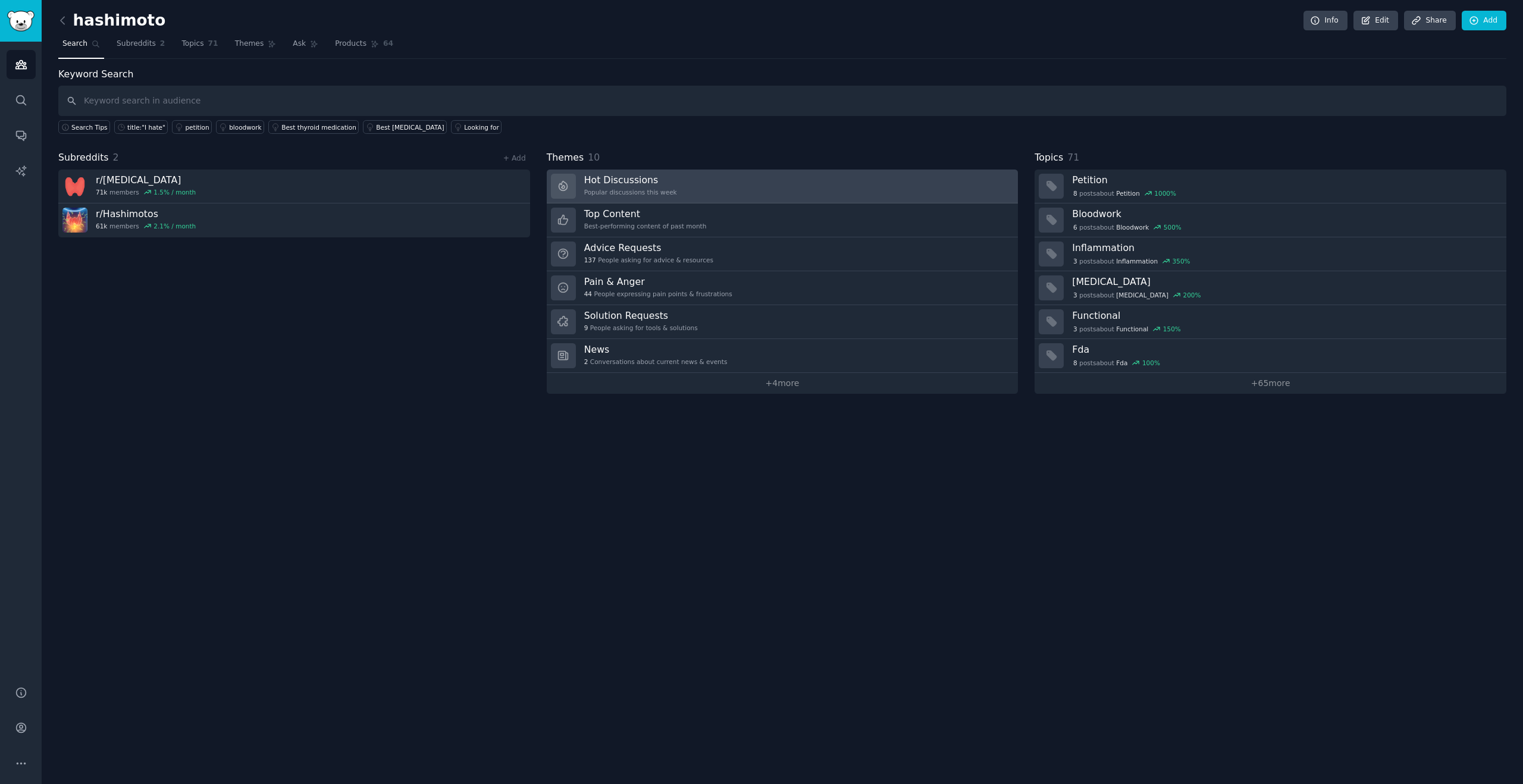
click at [632, 177] on h3 "Hot Discussions" at bounding box center [630, 180] width 93 height 12
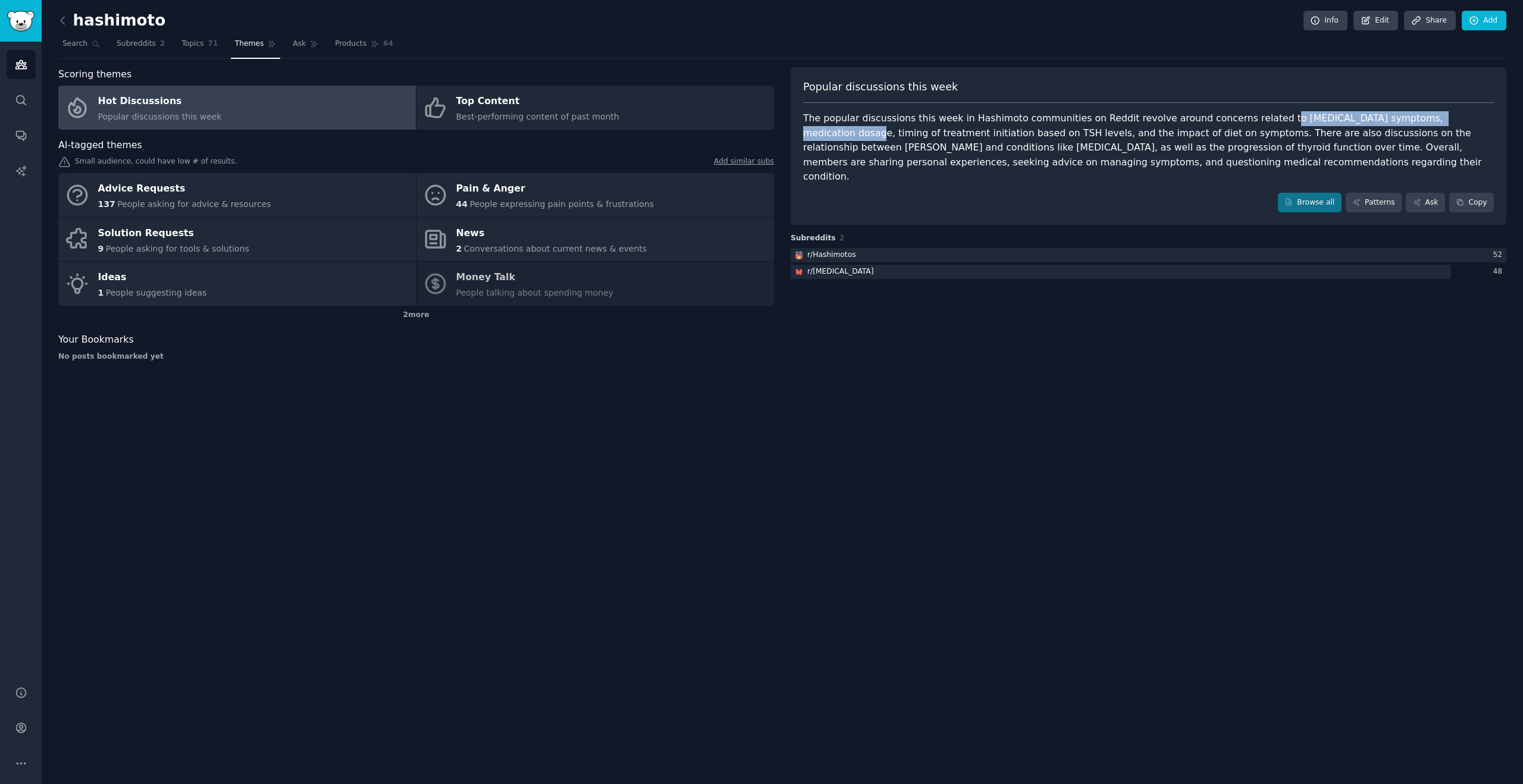
drag, startPoint x: 1259, startPoint y: 118, endPoint x: 1402, endPoint y: 119, distance: 143.0
click at [1450, 115] on div "The popular discussions this week in Hashimoto communities on Reddit revolve ar…" at bounding box center [1148, 147] width 691 height 73
click at [969, 131] on div "The popular discussions this week in Hashimoto communities on Reddit revolve ar…" at bounding box center [1148, 147] width 691 height 73
drag, startPoint x: 894, startPoint y: 157, endPoint x: 500, endPoint y: 171, distance: 394.2
click at [886, 158] on div "The popular discussions this week in Hashimoto communities on Reddit revolve ar…" at bounding box center [1148, 147] width 691 height 73
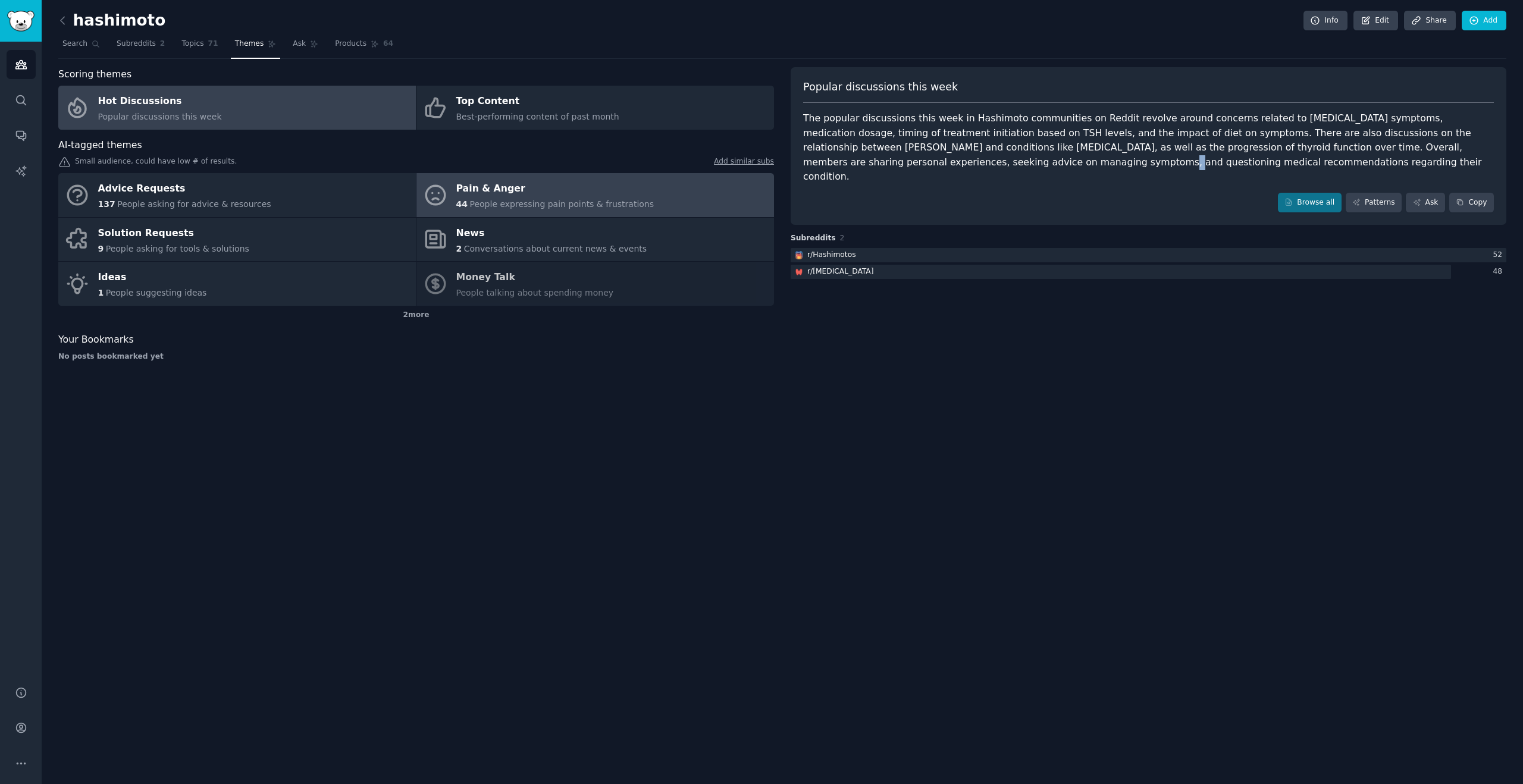
click at [529, 187] on div "Pain & Anger" at bounding box center [555, 189] width 198 height 19
